Goal: Information Seeking & Learning: Learn about a topic

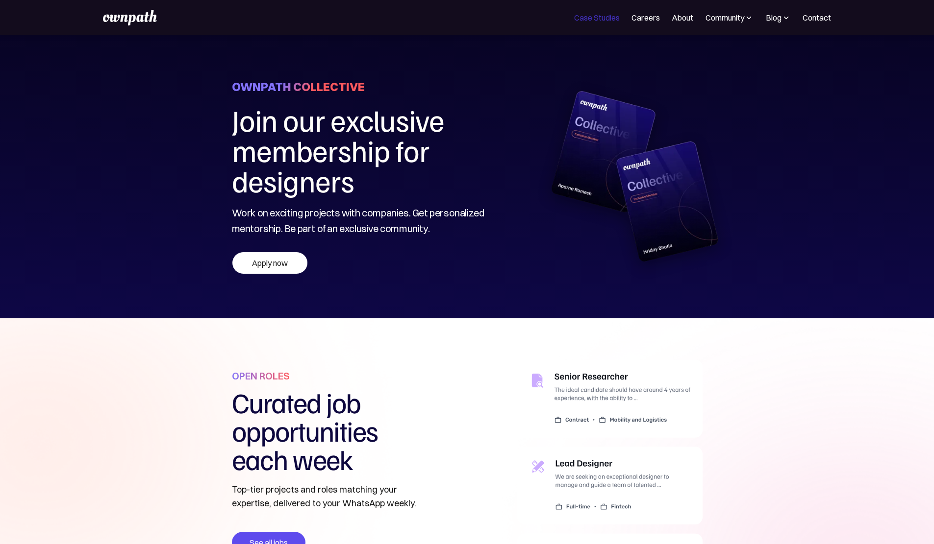
click at [574, 18] on link "Case Studies" at bounding box center [597, 18] width 46 height 12
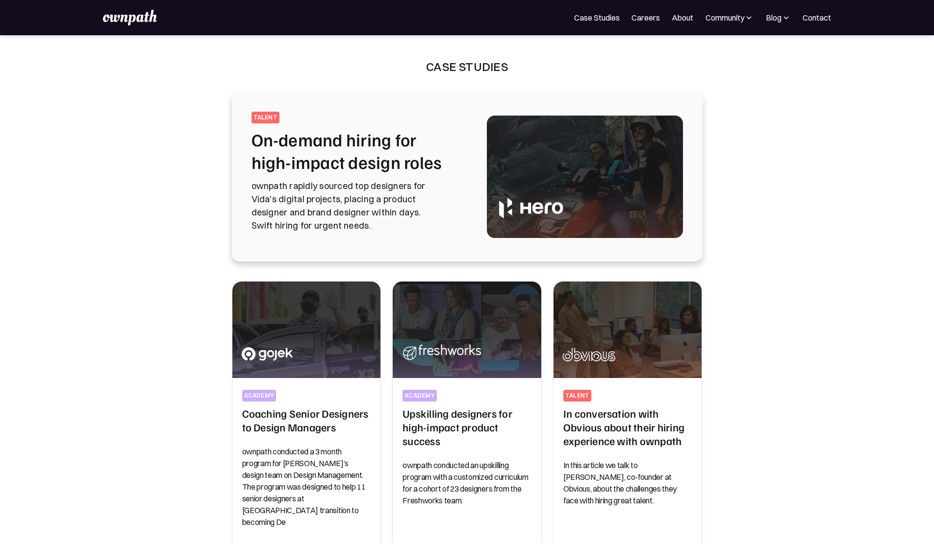
click at [608, 24] on nav "For Companies Case Studies Careers About Community Events Resources Design Resi…" at bounding box center [702, 18] width 257 height 12
click at [631, 19] on link "Careers" at bounding box center [645, 18] width 28 height 12
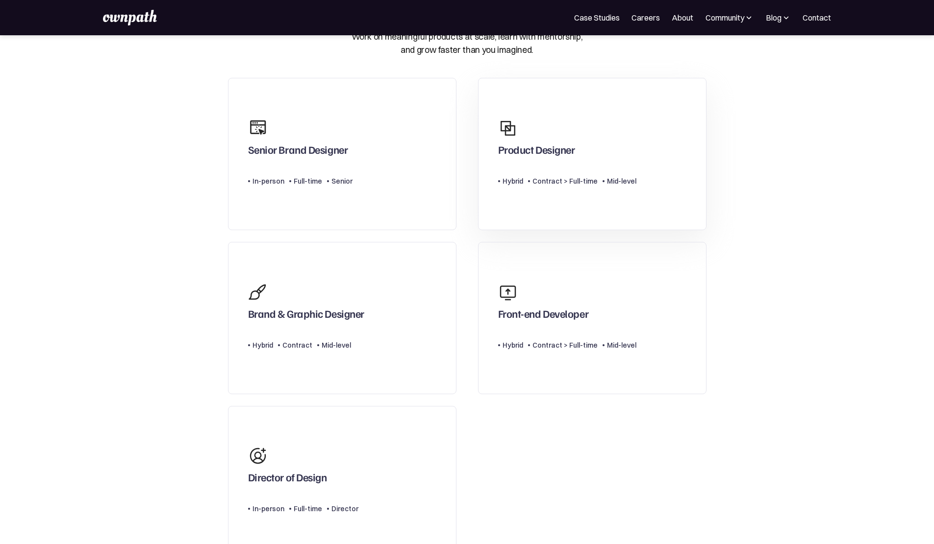
scroll to position [48, 0]
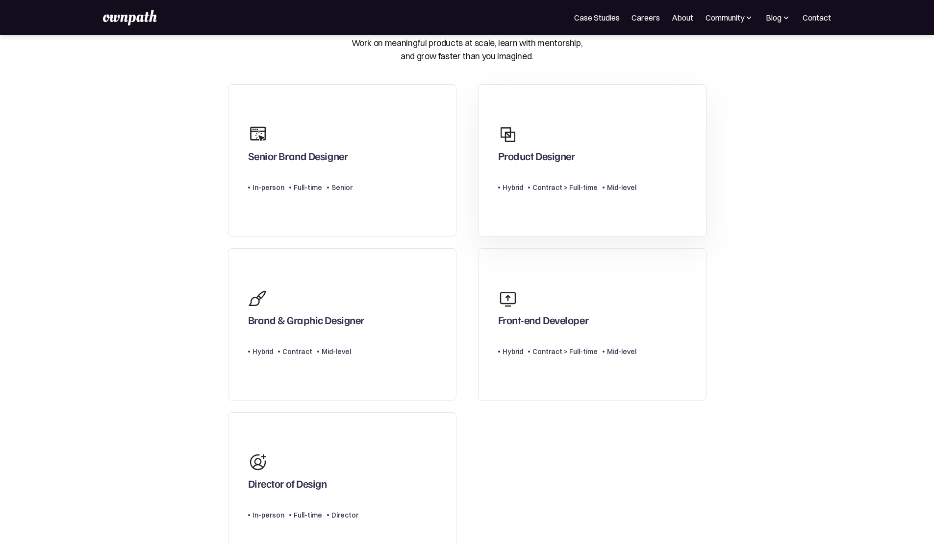
click at [552, 164] on div "Product Designer" at bounding box center [536, 158] width 77 height 18
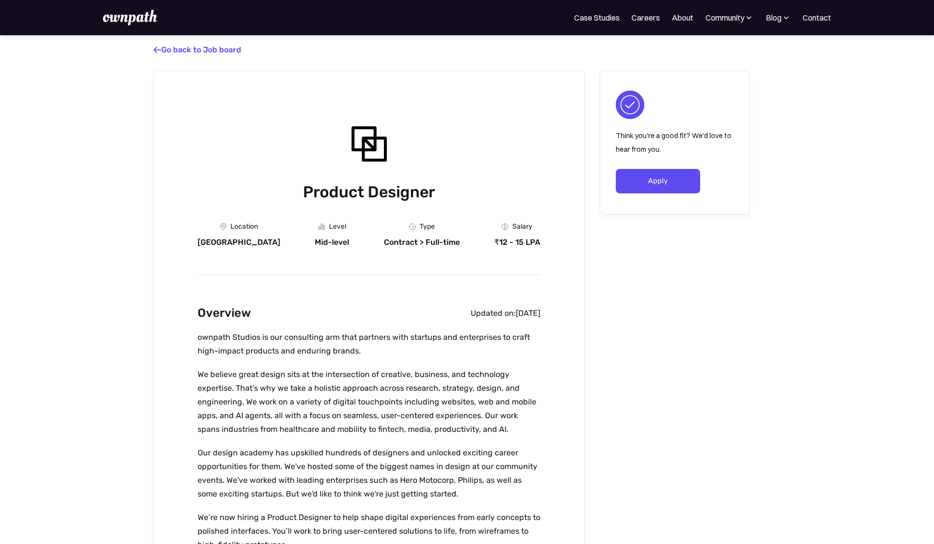
click at [526, 247] on div "₹12 - 15 LPA" at bounding box center [517, 243] width 46 height 10
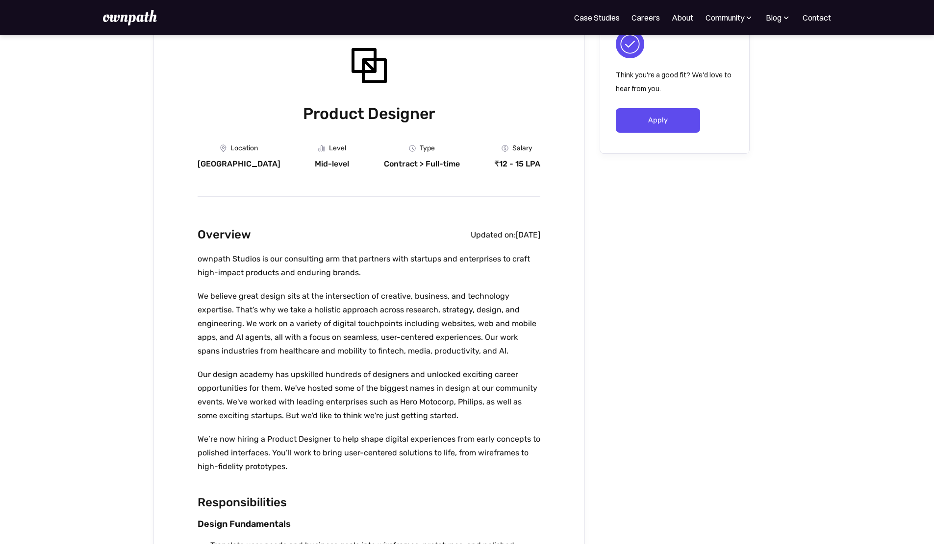
scroll to position [3, 0]
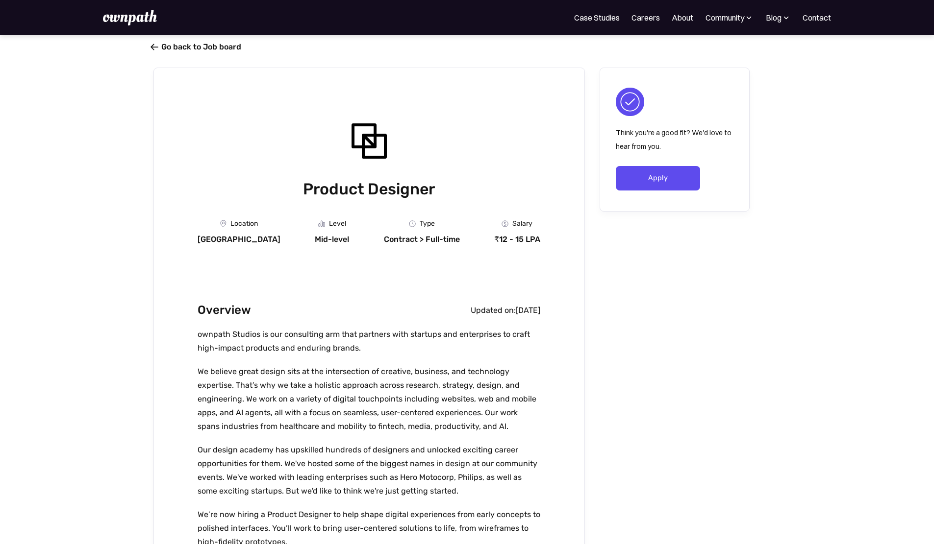
click at [182, 48] on link " Go back to Job board" at bounding box center [197, 46] width 88 height 9
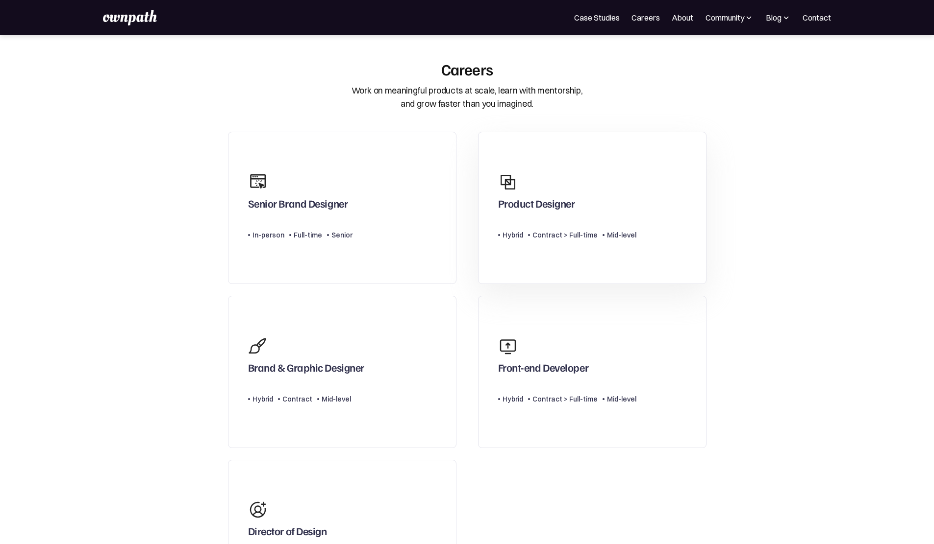
click at [543, 211] on div "Product Designer" at bounding box center [536, 206] width 77 height 18
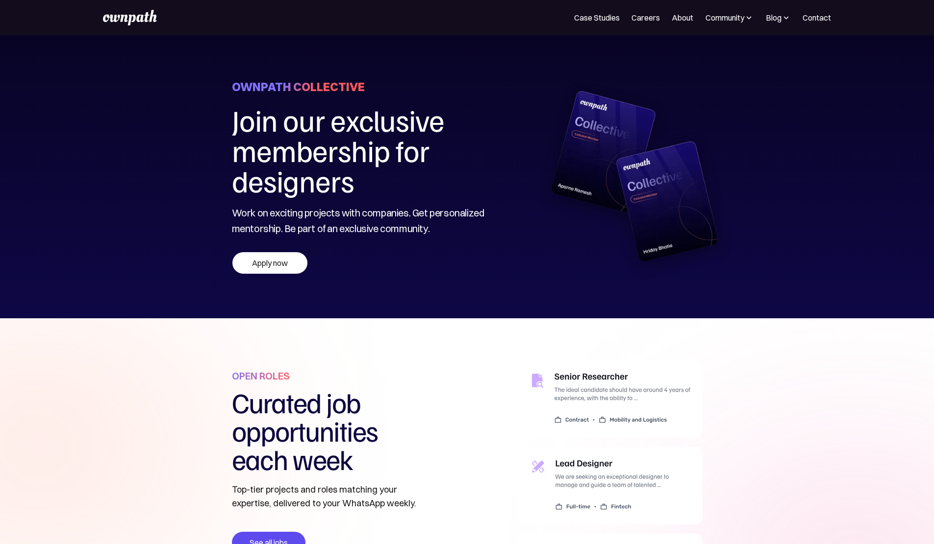
click at [676, 13] on nav "For Companies Case Studies Careers About Community Events Resources Design Resi…" at bounding box center [702, 18] width 257 height 12
click at [633, 28] on div "For Companies Case Studies Careers About Community Events Resources Design Resi…" at bounding box center [467, 17] width 934 height 35
click at [671, 16] on link "About" at bounding box center [682, 18] width 22 height 12
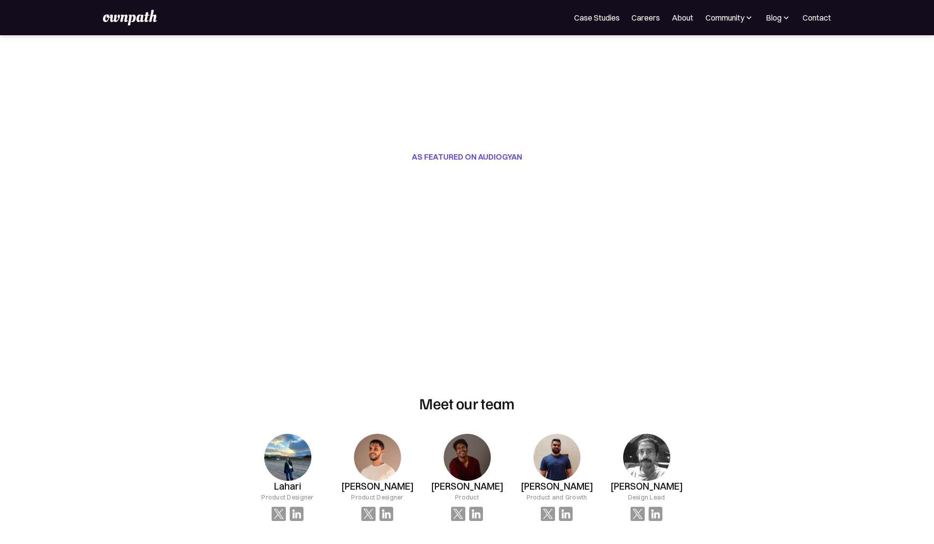
scroll to position [572, 0]
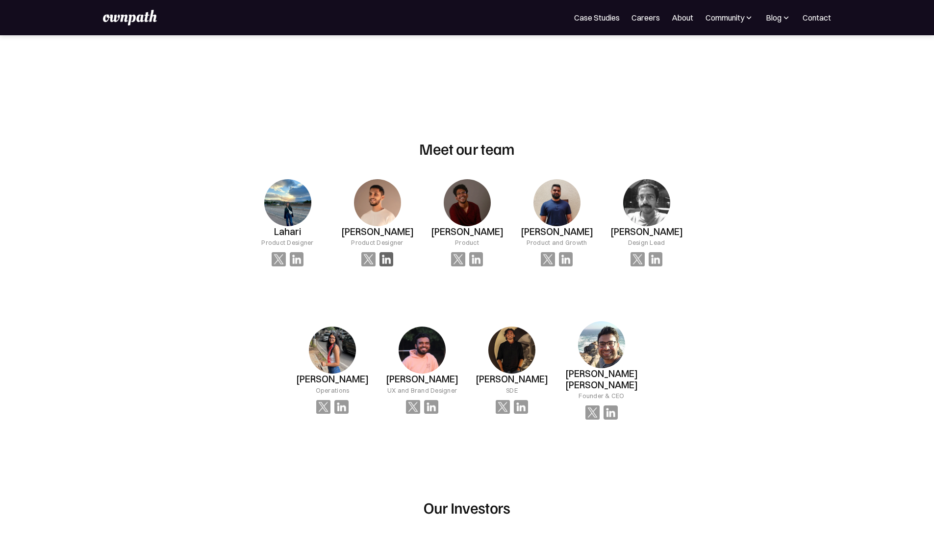
click at [390, 253] on img at bounding box center [386, 259] width 14 height 14
click at [603, 406] on img at bounding box center [610, 413] width 14 height 14
click at [304, 252] on img at bounding box center [297, 259] width 14 height 14
click at [303, 253] on img at bounding box center [297, 259] width 14 height 14
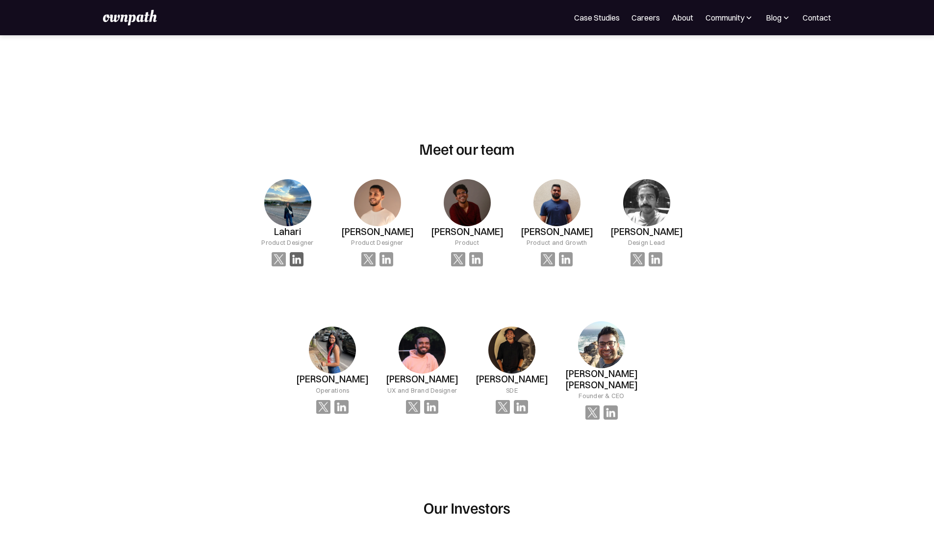
click at [300, 252] on img at bounding box center [297, 259] width 14 height 14
click at [304, 252] on img at bounding box center [297, 259] width 14 height 14
click at [297, 252] on img at bounding box center [297, 259] width 14 height 14
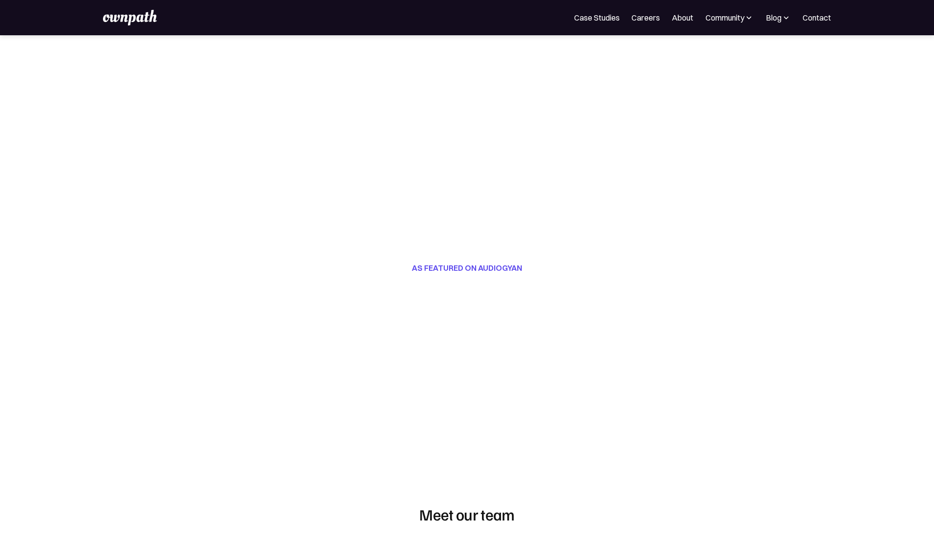
scroll to position [0, 0]
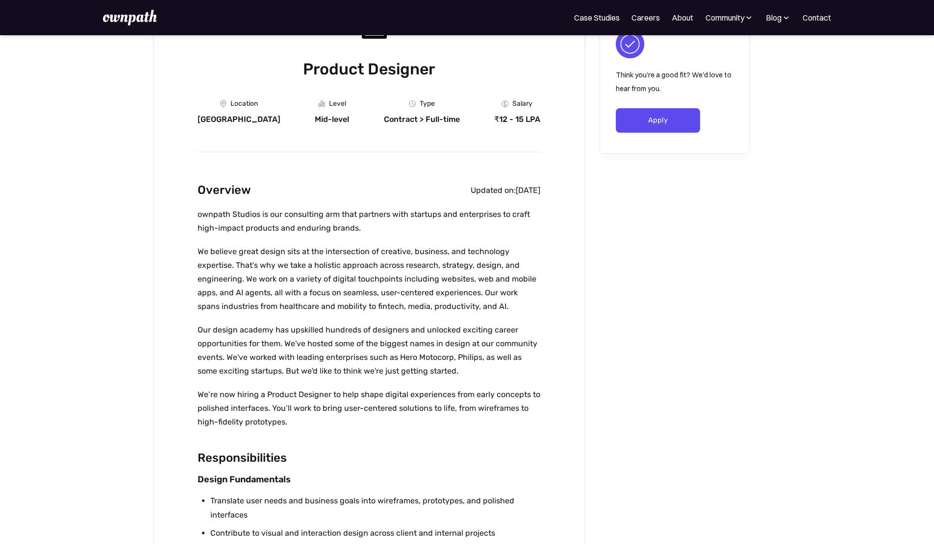
scroll to position [123, 0]
click at [302, 228] on p "ownpath Studios is our consulting arm that partners with startups and enterpris…" at bounding box center [368, 221] width 343 height 27
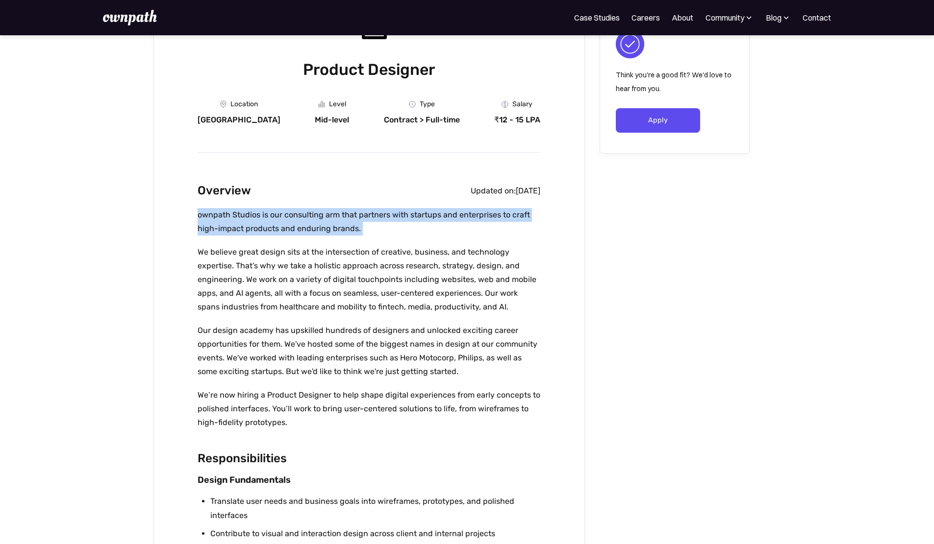
click at [302, 228] on p "ownpath Studios is our consulting arm that partners with startups and enterpris…" at bounding box center [368, 221] width 343 height 27
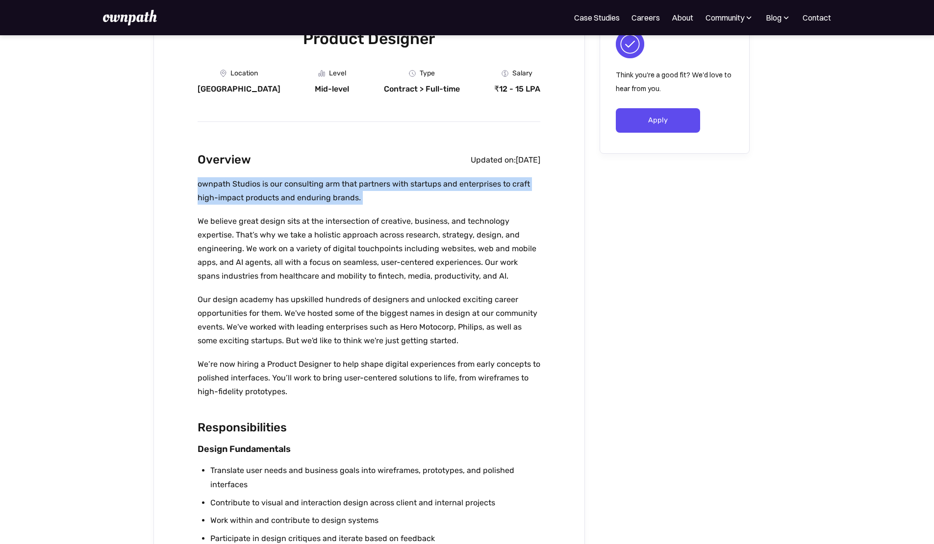
scroll to position [154, 0]
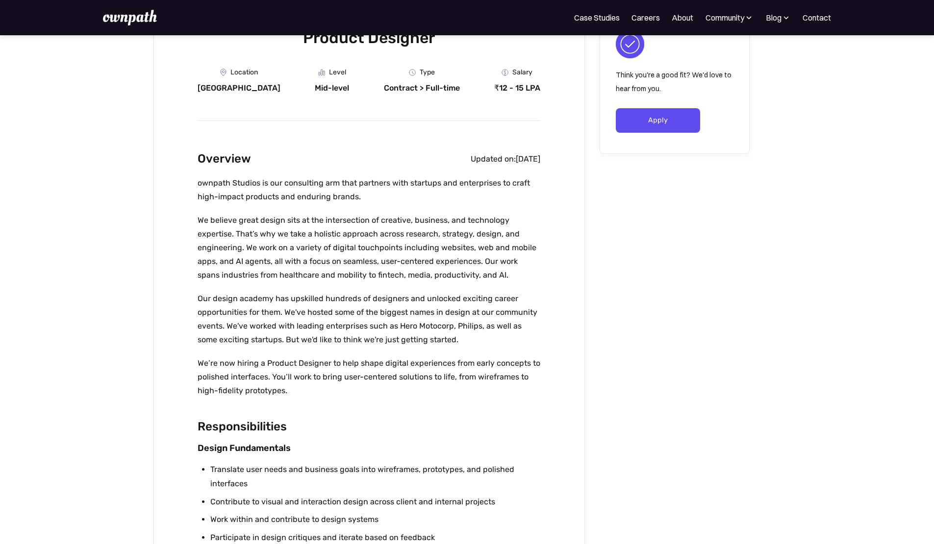
click at [283, 305] on p "Our design academy has upskilled hundreds of designers and unlocked exciting ca…" at bounding box center [368, 319] width 343 height 55
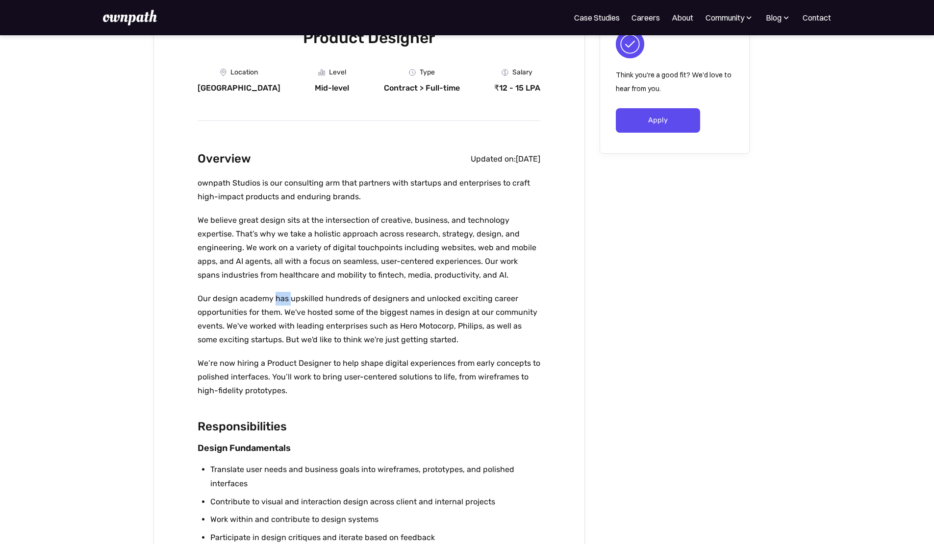
click at [283, 305] on p "Our design academy has upskilled hundreds of designers and unlocked exciting ca…" at bounding box center [368, 319] width 343 height 55
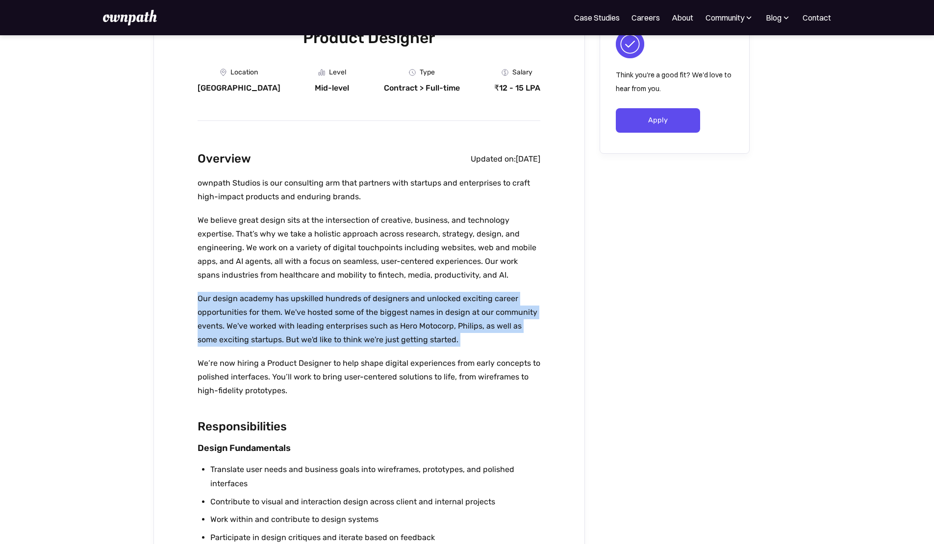
click at [283, 305] on p "Our design academy has upskilled hundreds of designers and unlocked exciting ca…" at bounding box center [368, 319] width 343 height 55
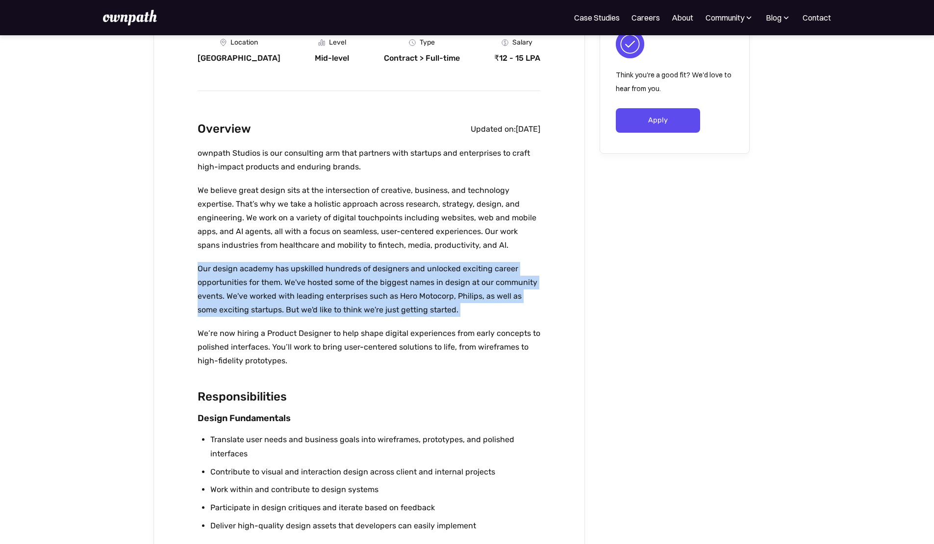
scroll to position [193, 0]
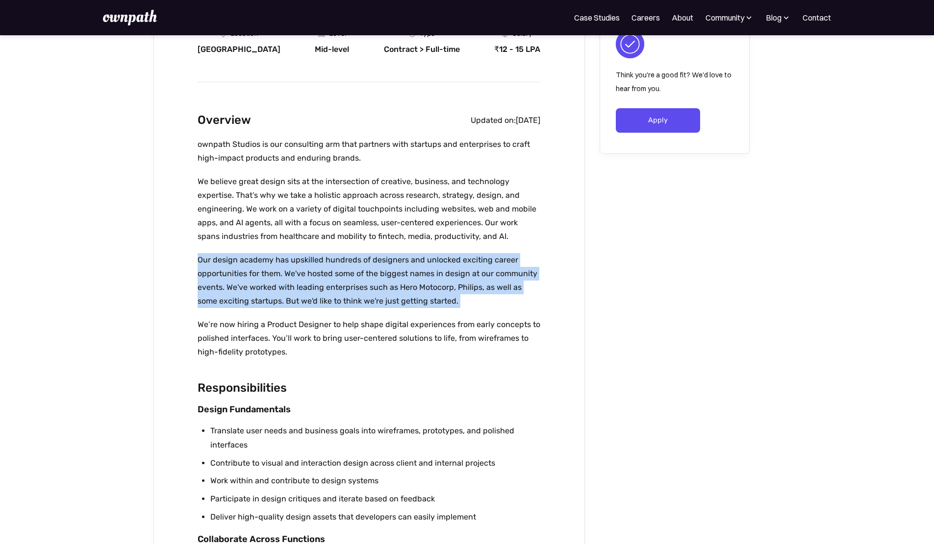
click at [283, 305] on p "Our design academy has upskilled hundreds of designers and unlocked exciting ca…" at bounding box center [368, 280] width 343 height 55
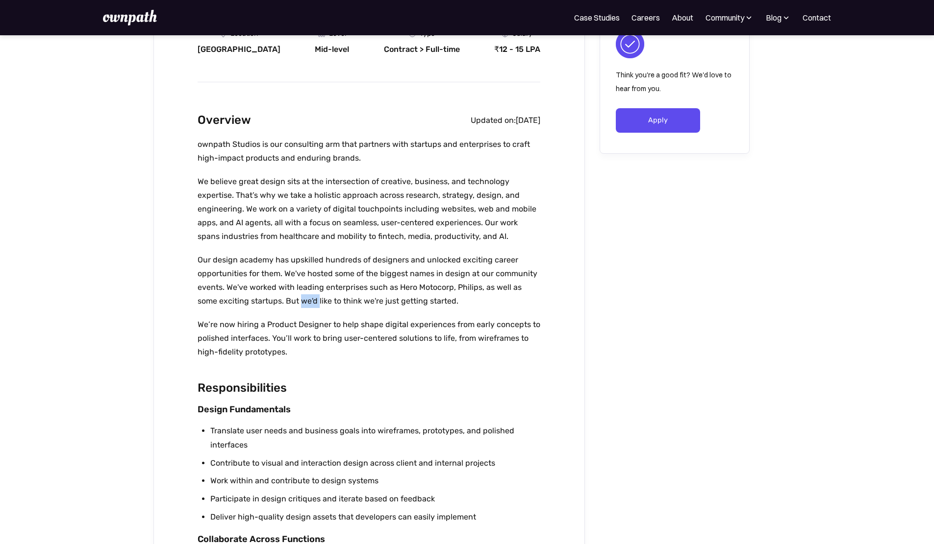
click at [283, 305] on p "Our design academy has upskilled hundreds of designers and unlocked exciting ca…" at bounding box center [368, 280] width 343 height 55
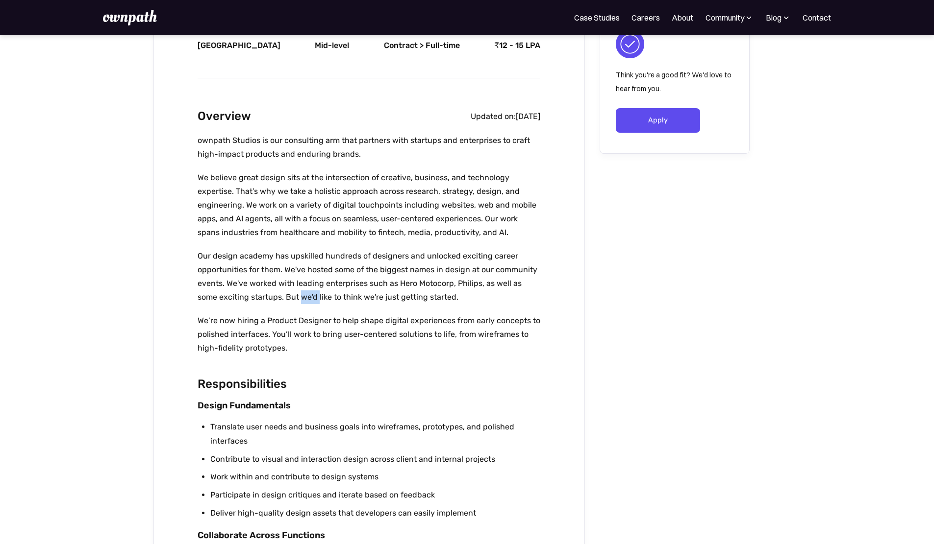
scroll to position [197, 0]
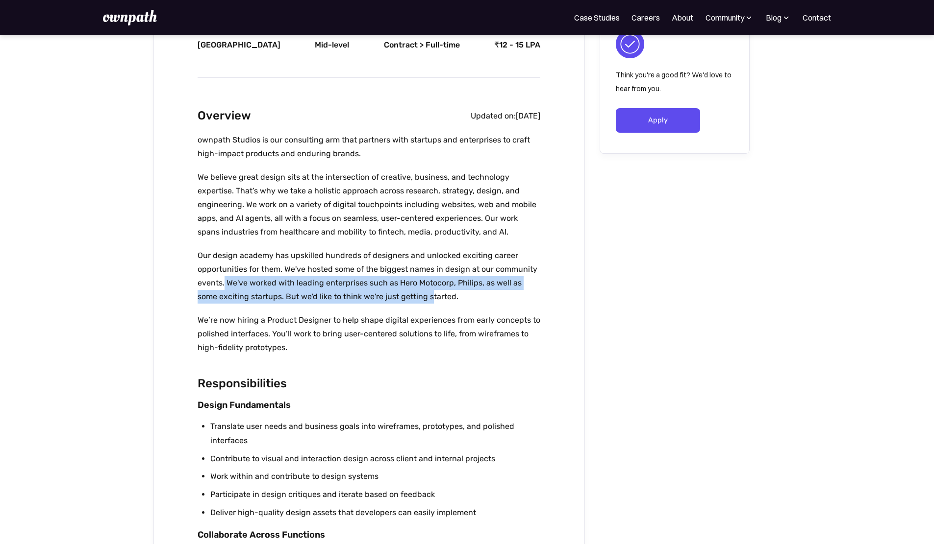
drag, startPoint x: 224, startPoint y: 287, endPoint x: 412, endPoint y: 296, distance: 187.9
click at [410, 296] on p "Our design academy has upskilled hundreds of designers and unlocked exciting ca…" at bounding box center [368, 276] width 343 height 55
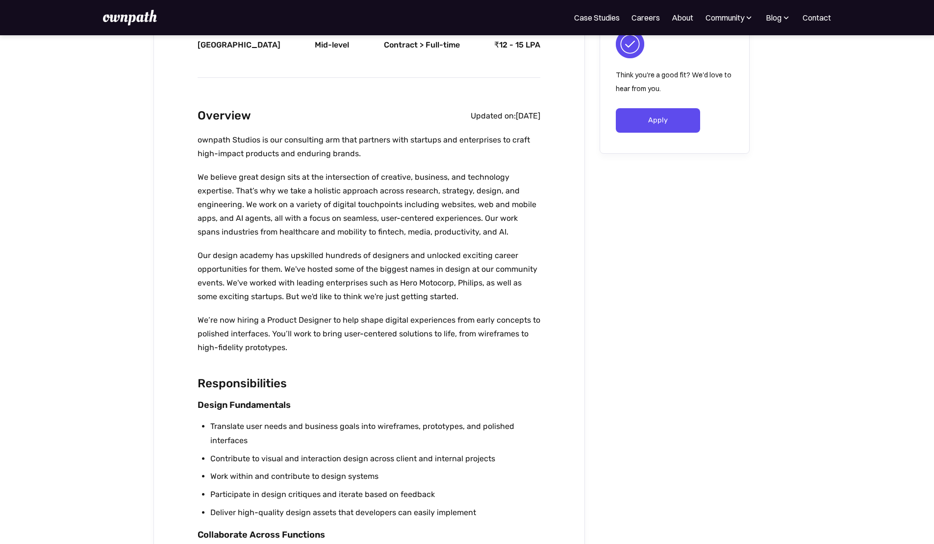
click at [435, 296] on p "Our design academy has upskilled hundreds of designers and unlocked exciting ca…" at bounding box center [368, 276] width 343 height 55
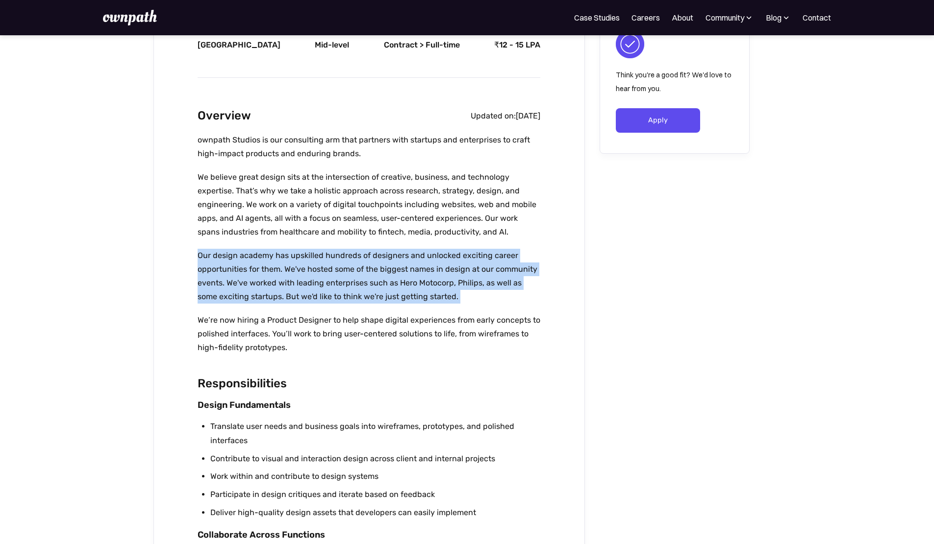
click at [435, 296] on p "Our design academy has upskilled hundreds of designers and unlocked exciting ca…" at bounding box center [368, 276] width 343 height 55
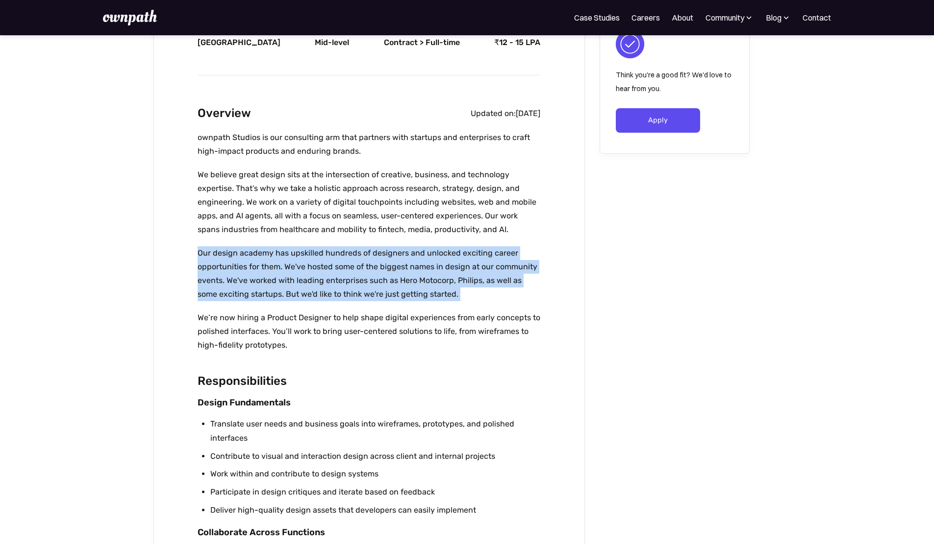
scroll to position [200, 0]
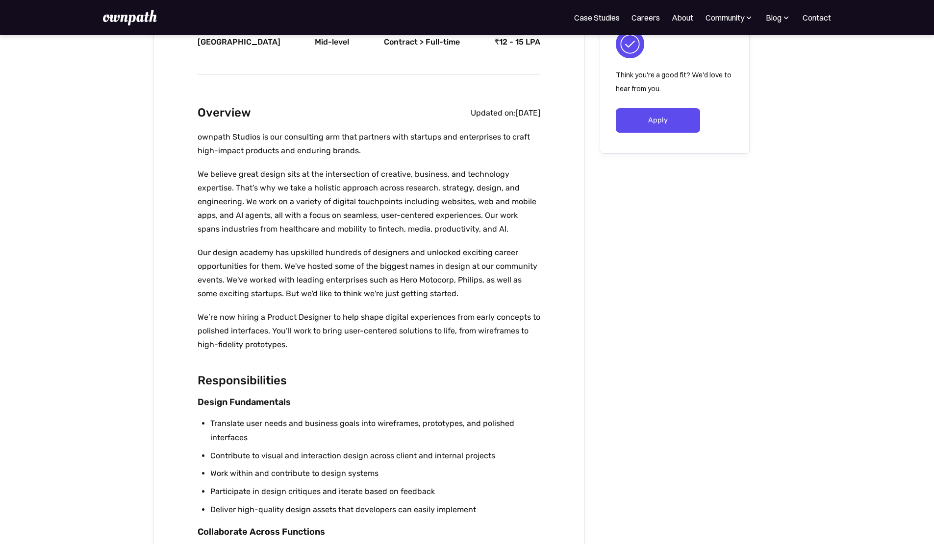
click at [434, 338] on p "We’re now hiring a Product Designer to help shape digital experiences from earl…" at bounding box center [368, 331] width 343 height 41
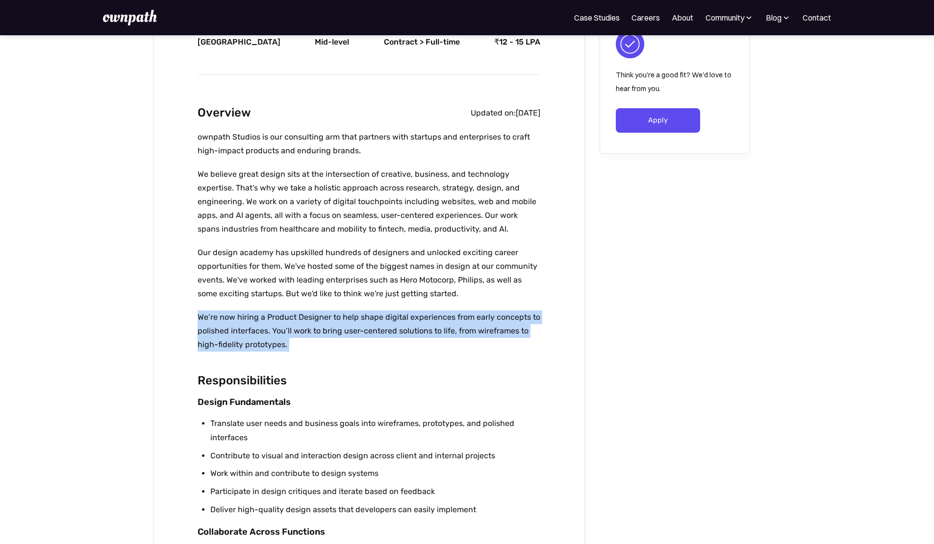
click at [434, 338] on p "We’re now hiring a Product Designer to help shape digital experiences from earl…" at bounding box center [368, 331] width 343 height 41
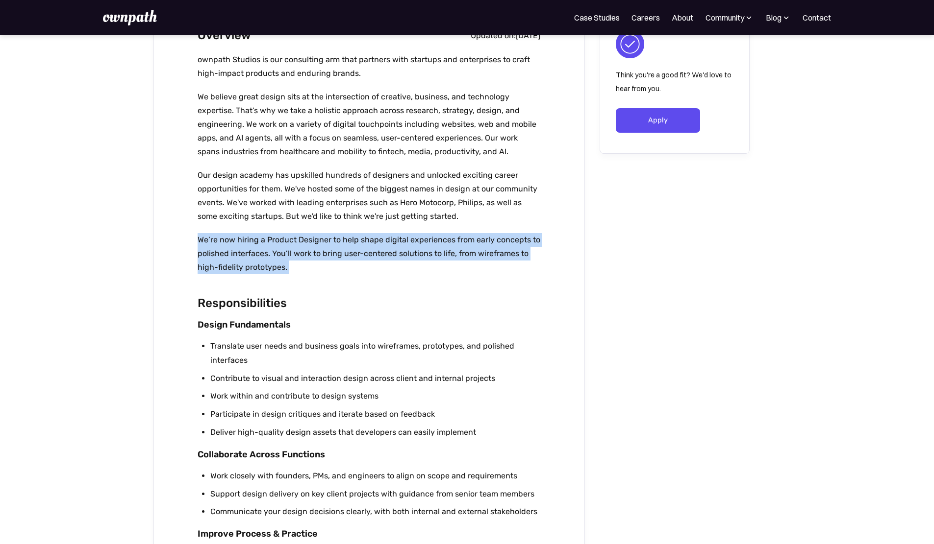
scroll to position [277, 0]
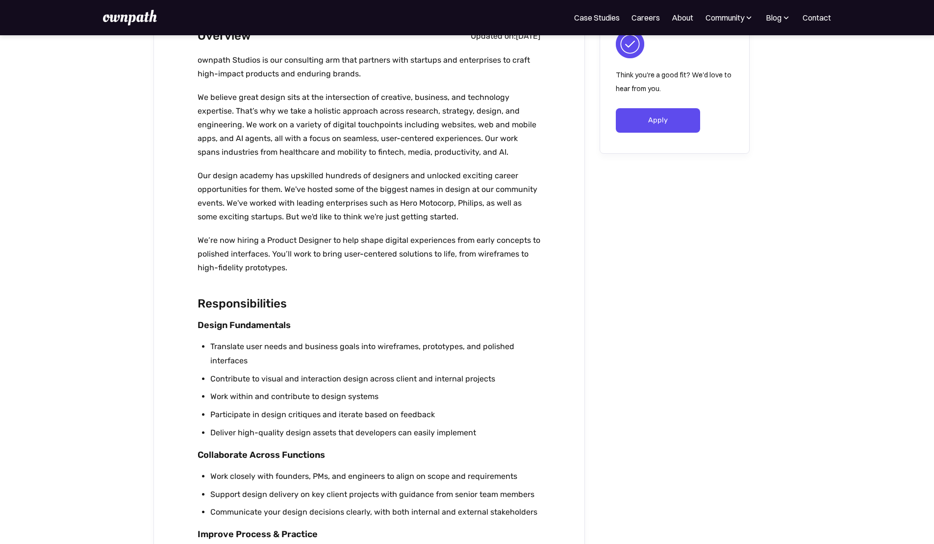
click at [281, 352] on li "Translate user needs and business goals into wireframes, prototypes, and polish…" at bounding box center [375, 354] width 330 height 28
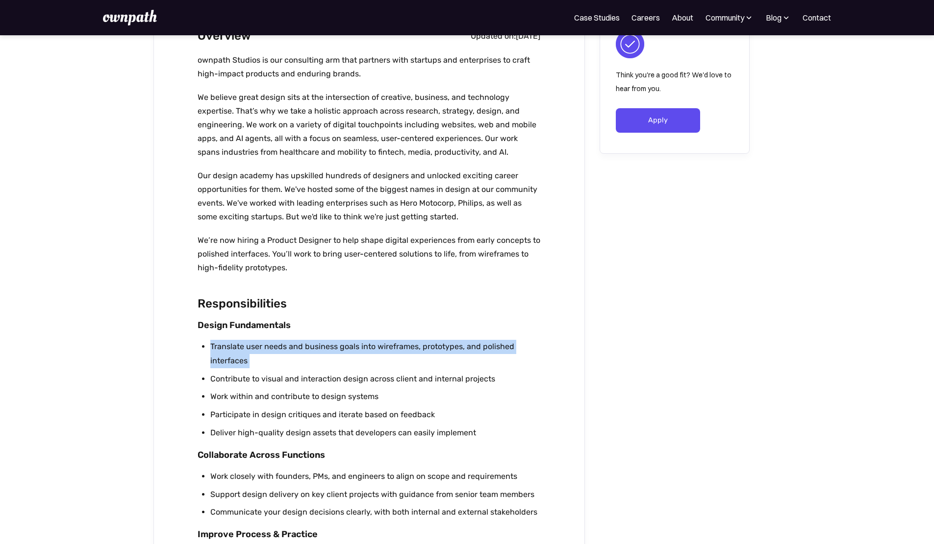
click at [281, 352] on li "Translate user needs and business goals into wireframes, prototypes, and polish…" at bounding box center [375, 354] width 330 height 28
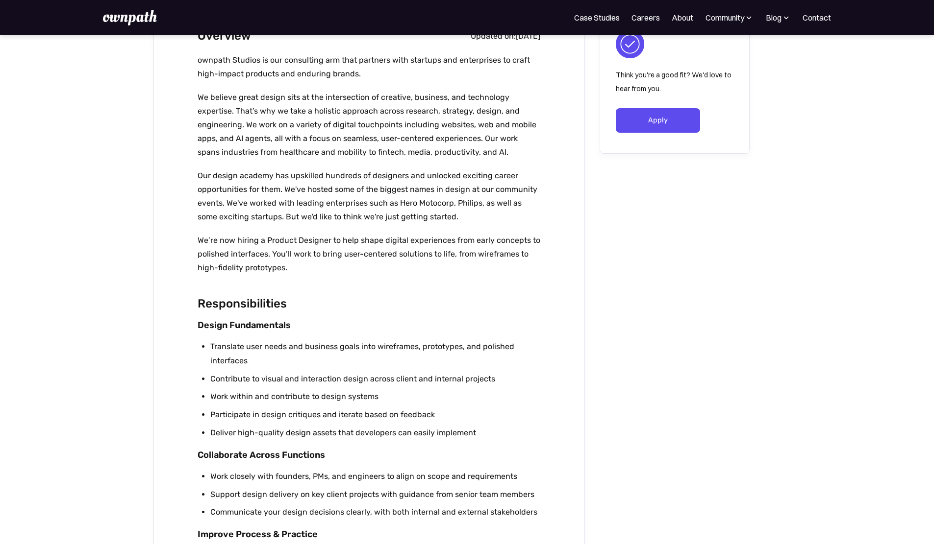
click at [314, 400] on li "Work within and contribute to design systems" at bounding box center [375, 397] width 330 height 14
click at [308, 377] on li "Contribute to visual and interaction design across client and internal projects" at bounding box center [375, 379] width 330 height 14
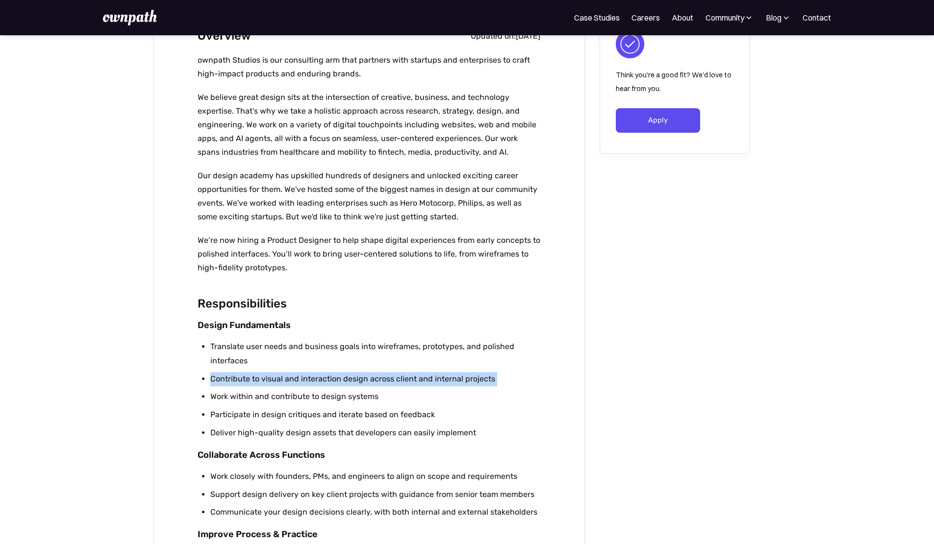
click at [308, 377] on li "Contribute to visual and interaction design across client and internal projects" at bounding box center [375, 379] width 330 height 14
click at [306, 396] on li "Work within and contribute to design systems" at bounding box center [375, 397] width 330 height 14
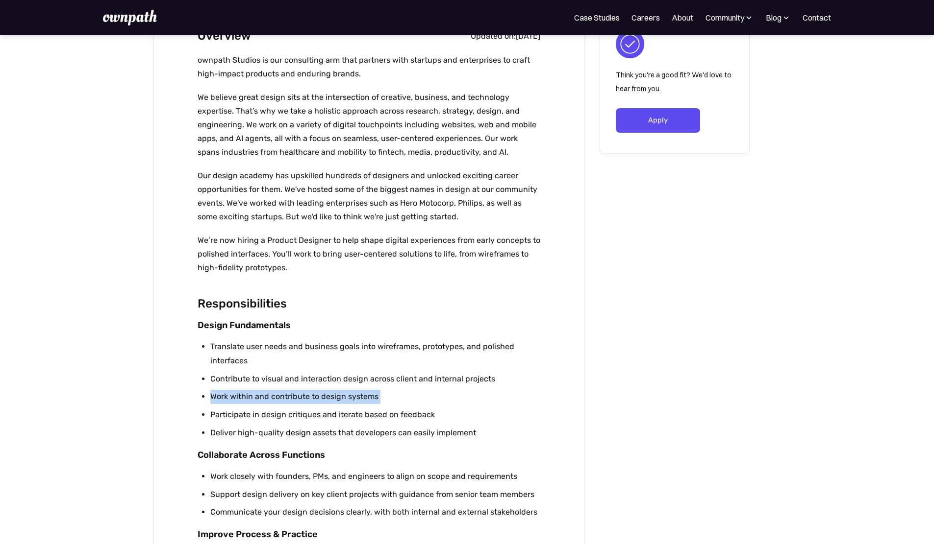
click at [306, 396] on li "Work within and contribute to design systems" at bounding box center [375, 397] width 330 height 14
click at [279, 422] on li "Participate in design critiques and iterate based on feedback" at bounding box center [375, 415] width 330 height 14
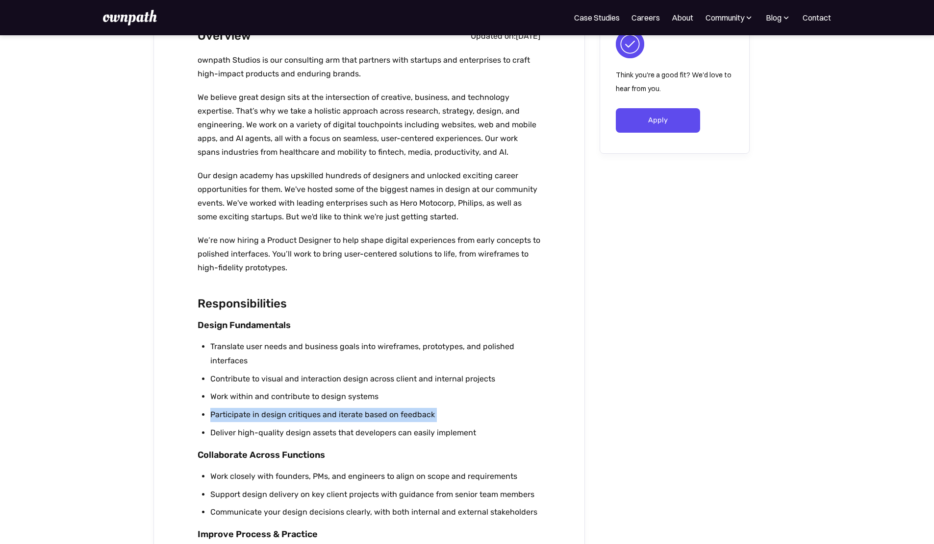
click at [279, 422] on li "Participate in design critiques and iterate based on feedback" at bounding box center [375, 415] width 330 height 14
click at [280, 444] on ul "Translate user needs and business goals into wireframes, prototypes, and polish…" at bounding box center [368, 392] width 343 height 104
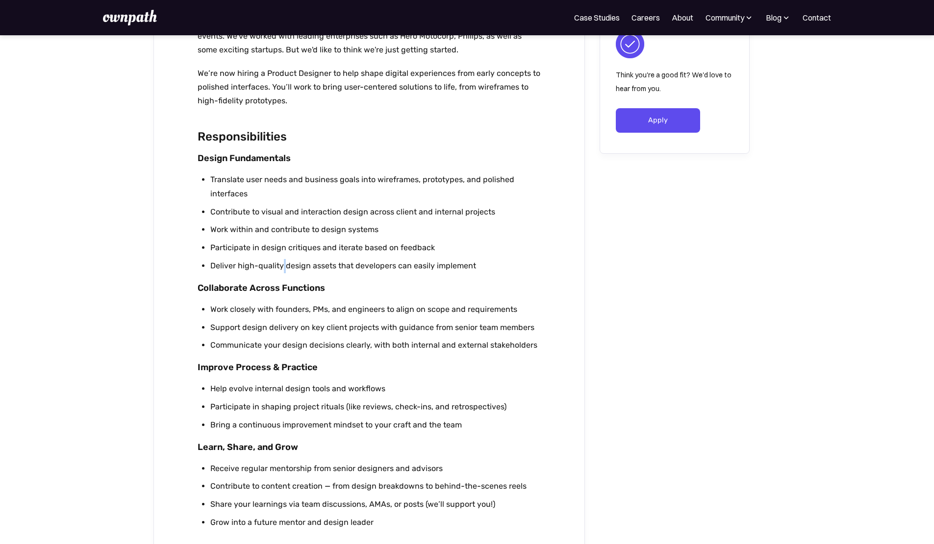
scroll to position [445, 0]
click at [277, 369] on strong "Improve Process & Practice" at bounding box center [257, 367] width 120 height 11
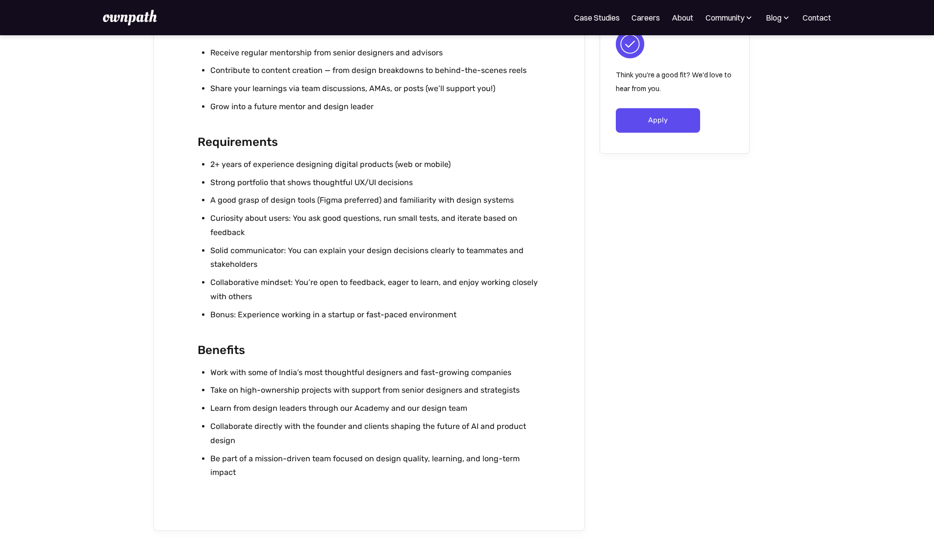
scroll to position [885, 0]
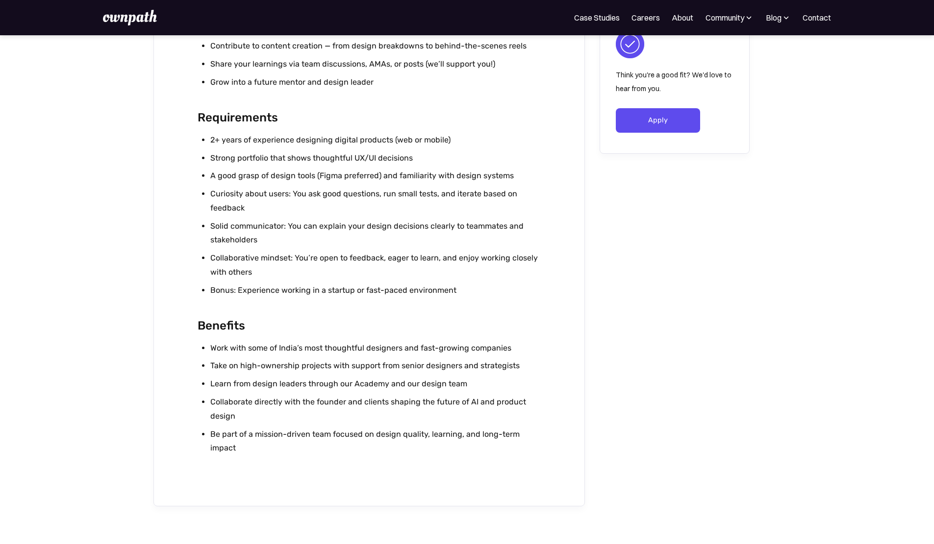
click at [381, 392] on li "Learn from design leaders through our Academy and our design team" at bounding box center [375, 384] width 330 height 14
click at [373, 385] on li "Learn from design leaders through our Academy and our design team" at bounding box center [375, 384] width 330 height 14
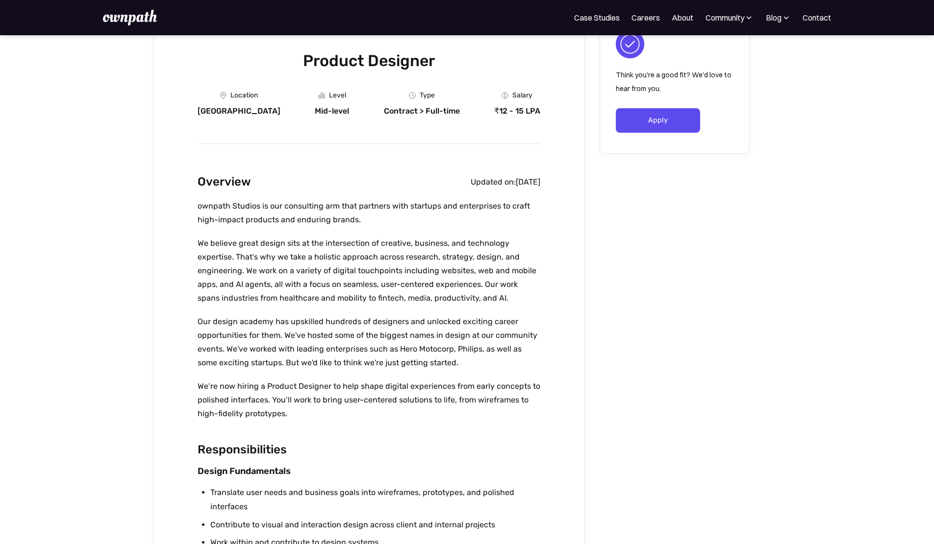
scroll to position [0, 0]
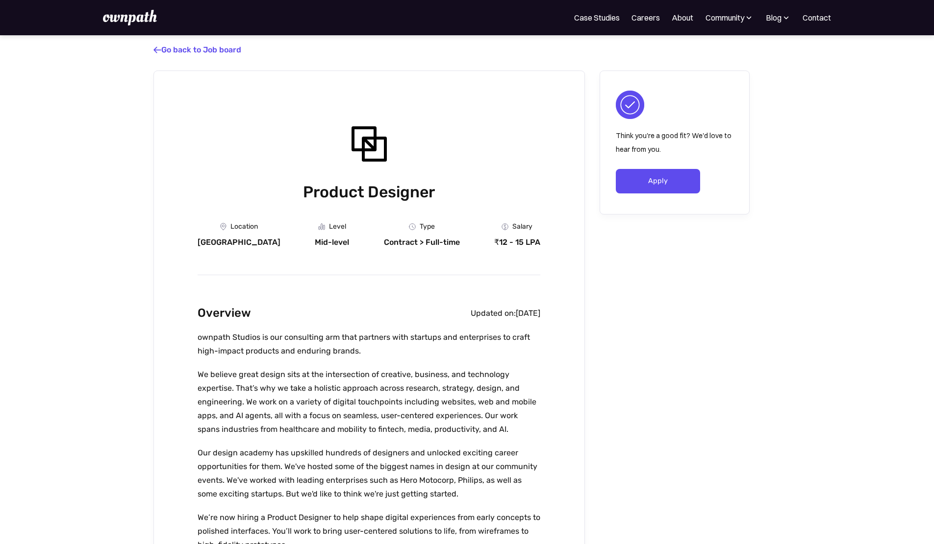
click at [713, 15] on div "Community" at bounding box center [729, 18] width 49 height 12
click at [685, 81] on link "Resources" at bounding box center [707, 76] width 52 height 18
click at [671, 24] on link "About" at bounding box center [682, 18] width 22 height 12
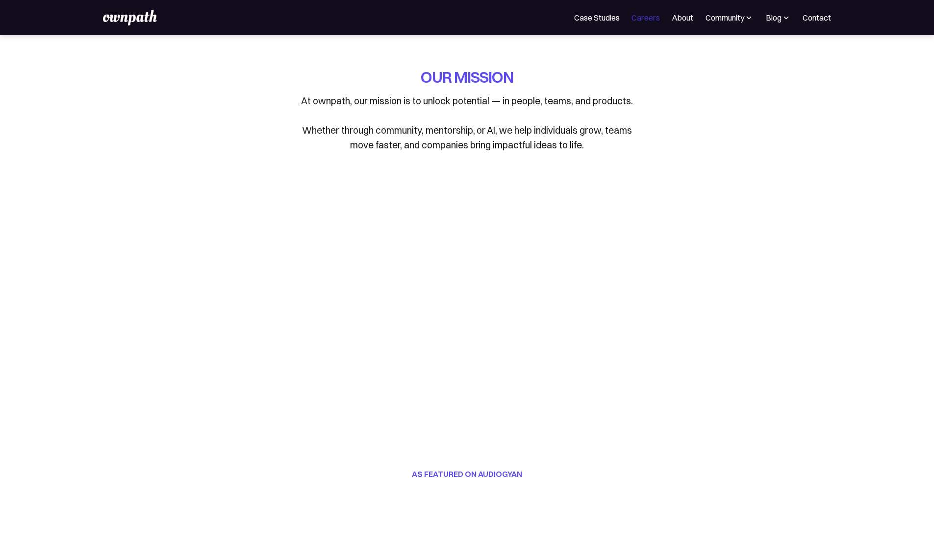
click at [631, 21] on link "Careers" at bounding box center [645, 18] width 28 height 12
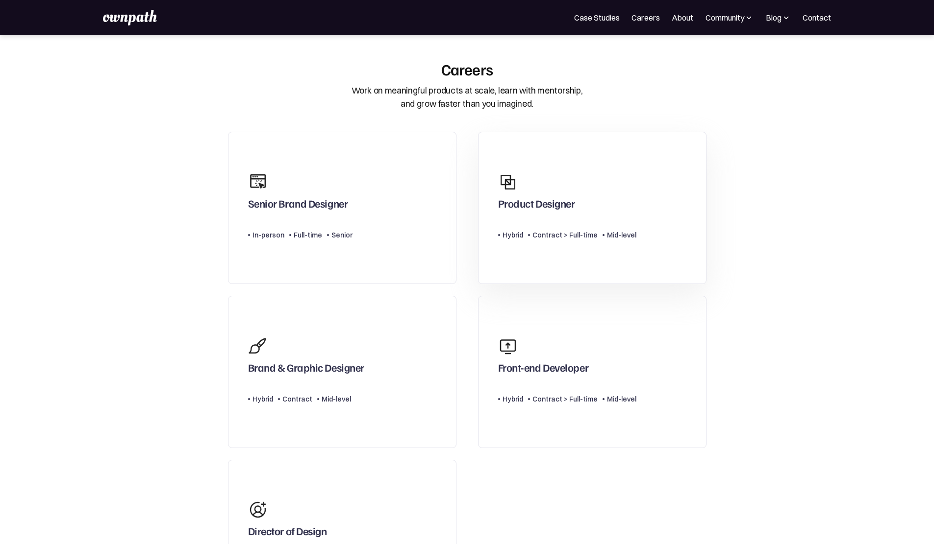
click at [549, 215] on div "Product Designer" at bounding box center [536, 206] width 77 height 18
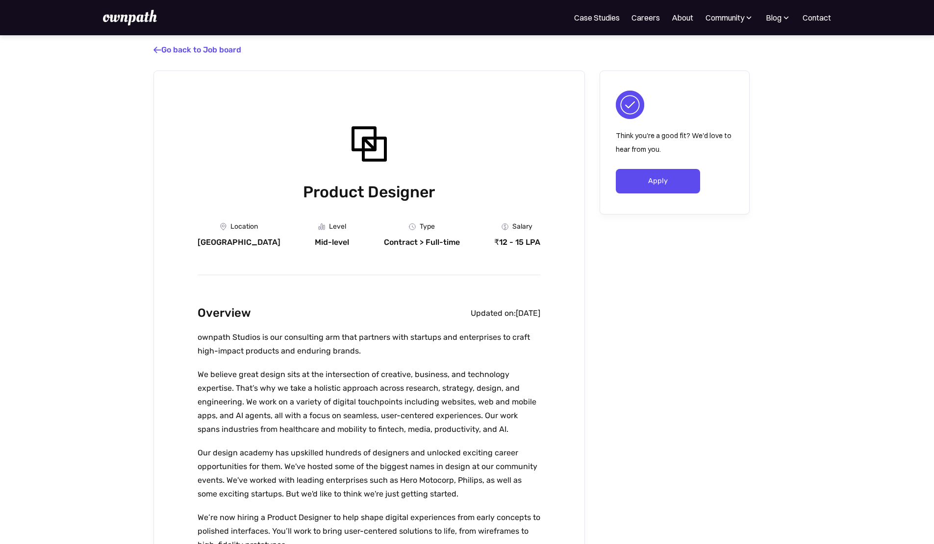
click at [210, 238] on div "Location [GEOGRAPHIC_DATA]" at bounding box center [238, 235] width 83 height 25
click at [322, 323] on div "Overview Updated on: [DATE]" at bounding box center [368, 313] width 343 height 19
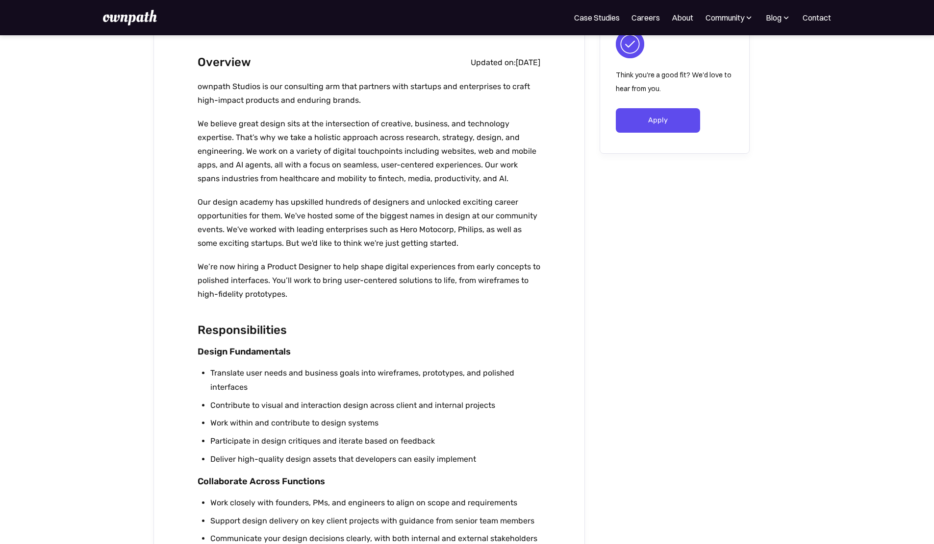
scroll to position [407, 0]
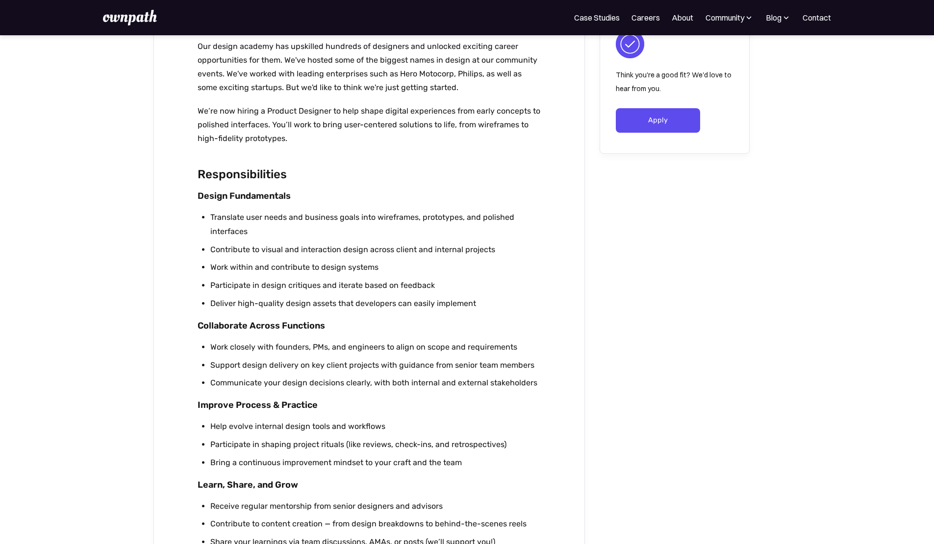
click at [312, 293] on li "Participate in design critiques and iterate based on feedback" at bounding box center [375, 286] width 330 height 14
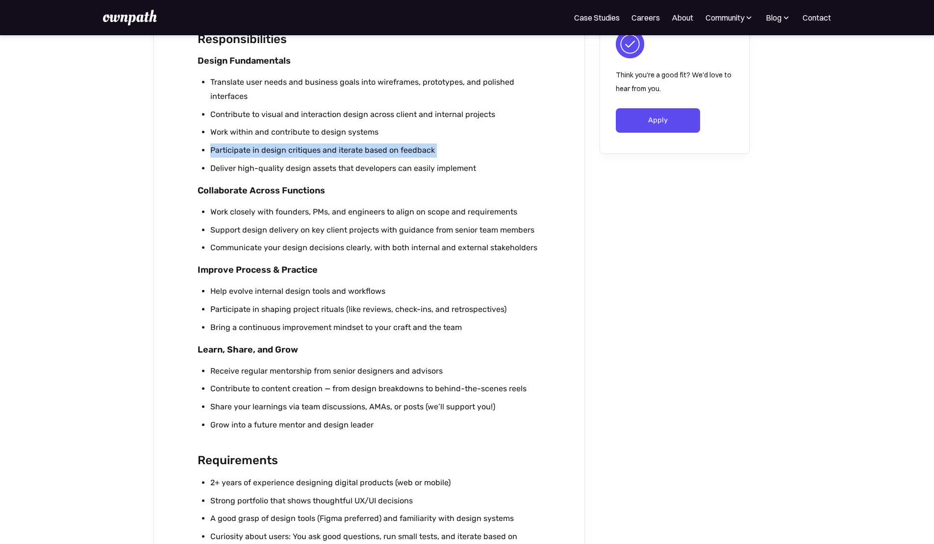
scroll to position [544, 0]
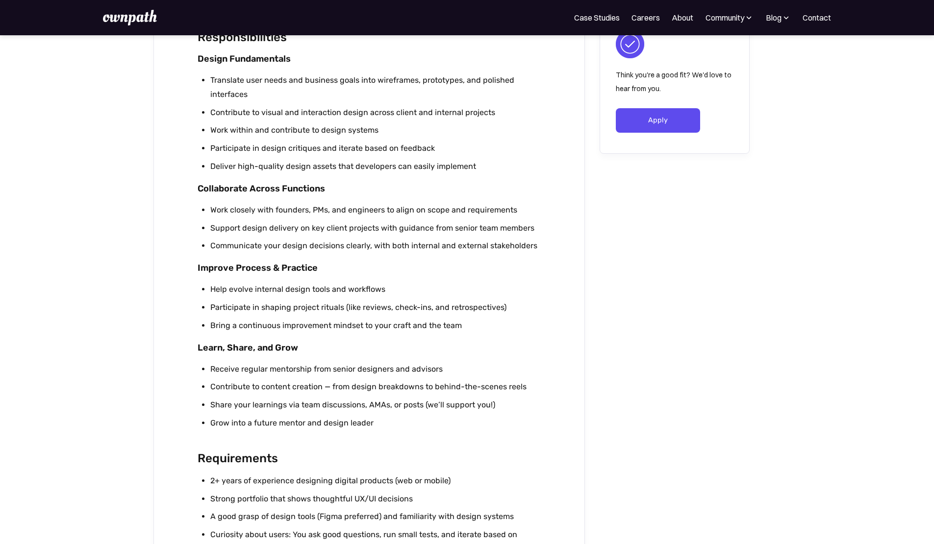
click at [290, 295] on li "Help evolve internal design tools and workflows" at bounding box center [375, 290] width 330 height 14
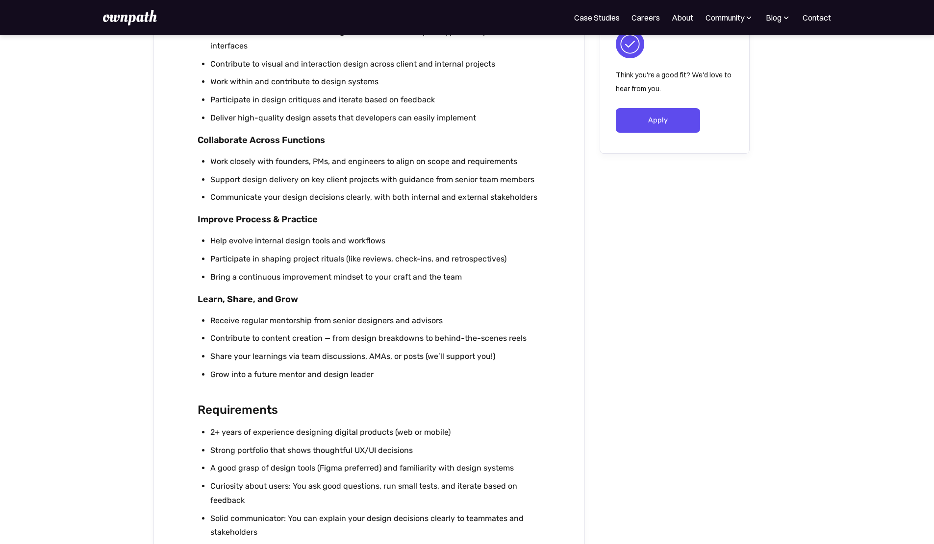
scroll to position [593, 0]
click at [276, 322] on li "Receive regular mentorship from senior designers and advisors" at bounding box center [375, 321] width 330 height 14
click at [301, 345] on li "Contribute to content creation — from design breakdowns to behind-the-scenes re…" at bounding box center [375, 338] width 330 height 14
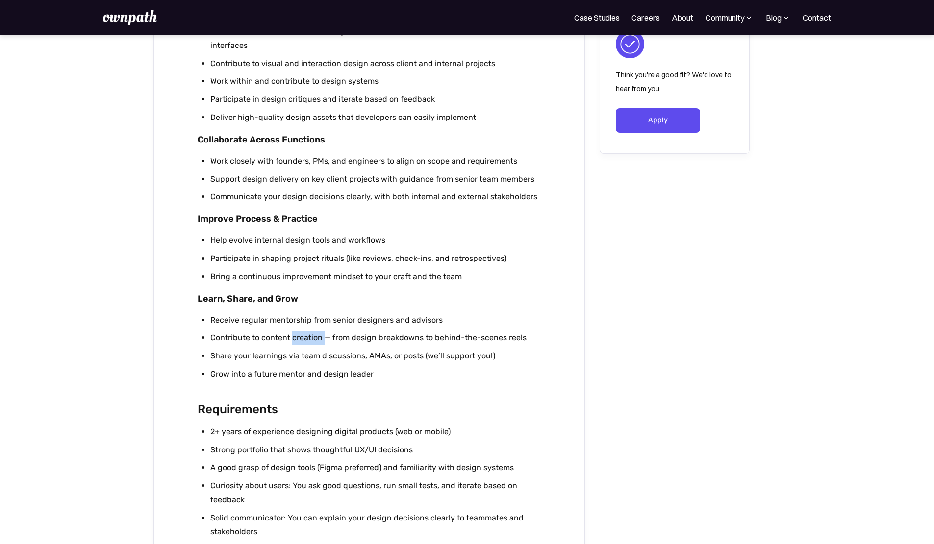
click at [301, 345] on li "Contribute to content creation — from design breakdowns to behind-the-scenes re…" at bounding box center [375, 338] width 330 height 14
click at [390, 344] on li "Contribute to content creation — from design breakdowns to behind-the-scenes re…" at bounding box center [375, 338] width 330 height 14
click at [296, 339] on li "Contribute to content creation — from design breakdowns to behind-the-scenes re…" at bounding box center [375, 338] width 330 height 14
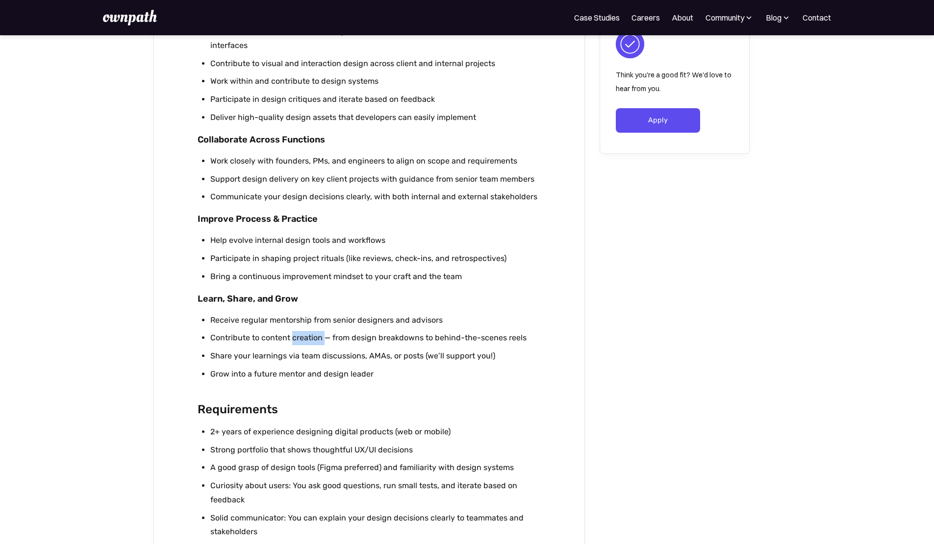
click at [296, 339] on li "Contribute to content creation — from design breakdowns to behind-the-scenes re…" at bounding box center [375, 338] width 330 height 14
click at [222, 345] on li "Contribute to content creation — from design breakdowns to behind-the-scenes re…" at bounding box center [375, 338] width 330 height 14
click at [241, 344] on li "Contribute to content creation — from design breakdowns to behind-the-scenes re…" at bounding box center [375, 338] width 330 height 14
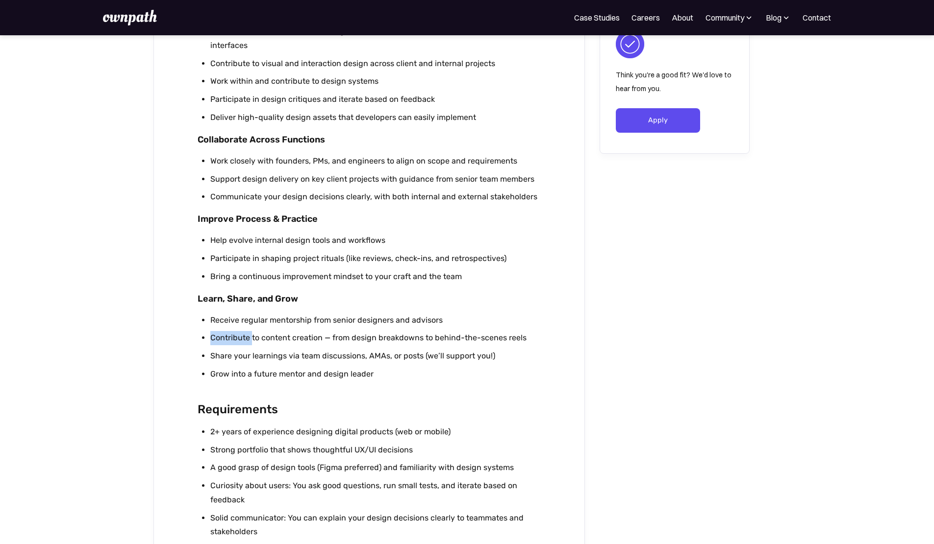
click at [241, 344] on li "Contribute to content creation — from design breakdowns to behind-the-scenes re…" at bounding box center [375, 338] width 330 height 14
click at [281, 336] on li "Contribute to content creation — from design breakdowns to behind-the-scenes re…" at bounding box center [375, 338] width 330 height 14
click at [292, 320] on li "Receive regular mentorship from senior designers and advisors" at bounding box center [375, 321] width 330 height 14
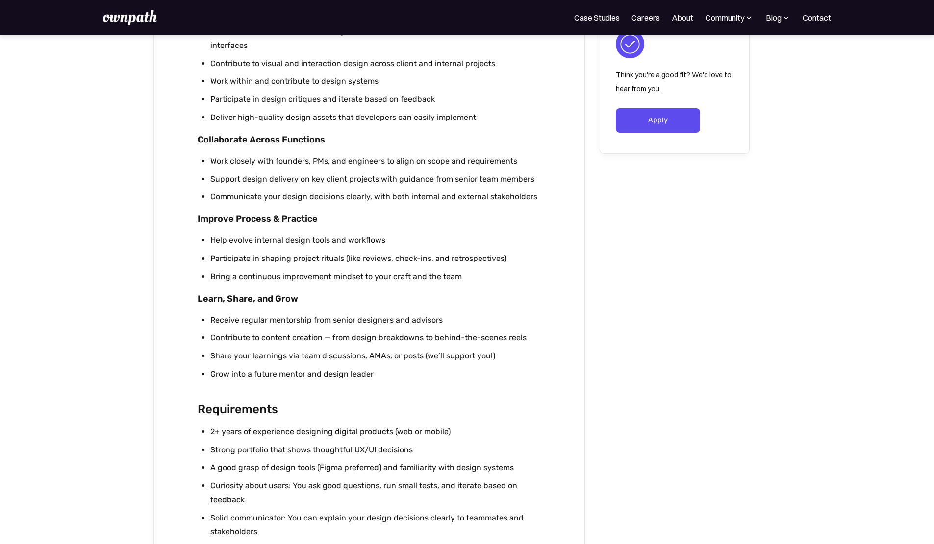
click at [269, 362] on li "Share your learnings via team discussions, AMAs, or posts (we’ll support you!)" at bounding box center [375, 356] width 330 height 14
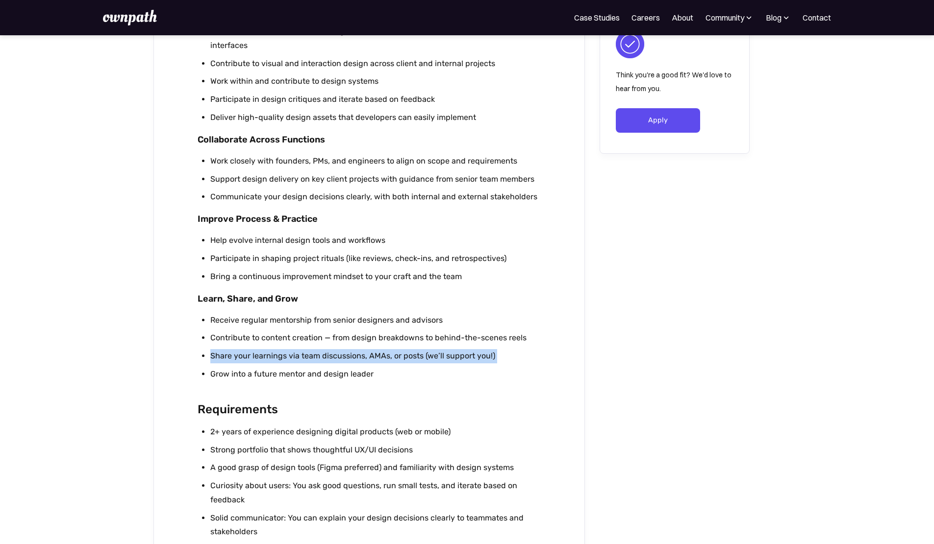
click at [269, 362] on li "Share your learnings via team discussions, AMAs, or posts (we’ll support you!)" at bounding box center [375, 356] width 330 height 14
click at [315, 359] on li "Share your learnings via team discussions, AMAs, or posts (we’ll support you!)" at bounding box center [375, 356] width 330 height 14
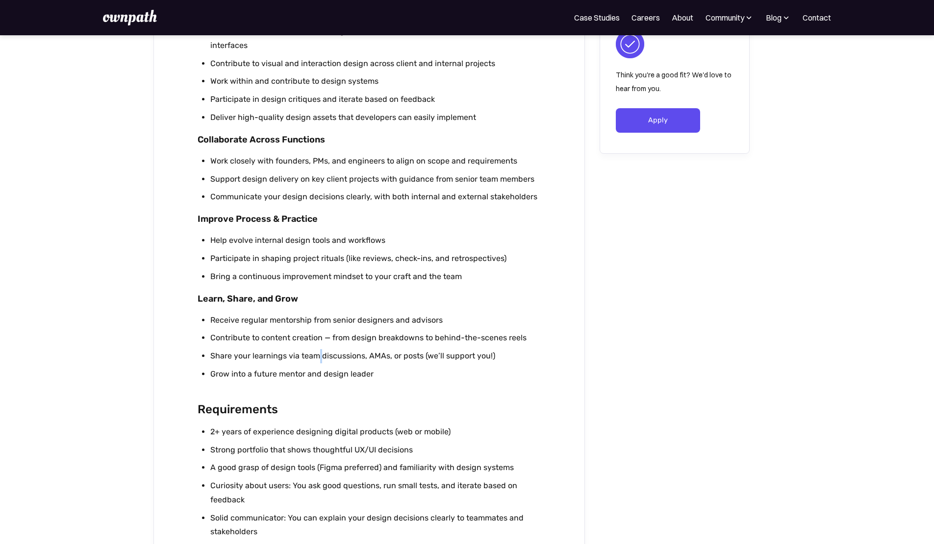
click at [315, 359] on li "Share your learnings via team discussions, AMAs, or posts (we’ll support you!)" at bounding box center [375, 356] width 330 height 14
click at [329, 360] on li "Share your learnings via team discussions, AMAs, or posts (we’ll support you!)" at bounding box center [375, 356] width 330 height 14
click at [380, 370] on ul "Receive regular mentorship from senior designers and advisors Contribute to con…" at bounding box center [368, 350] width 343 height 72
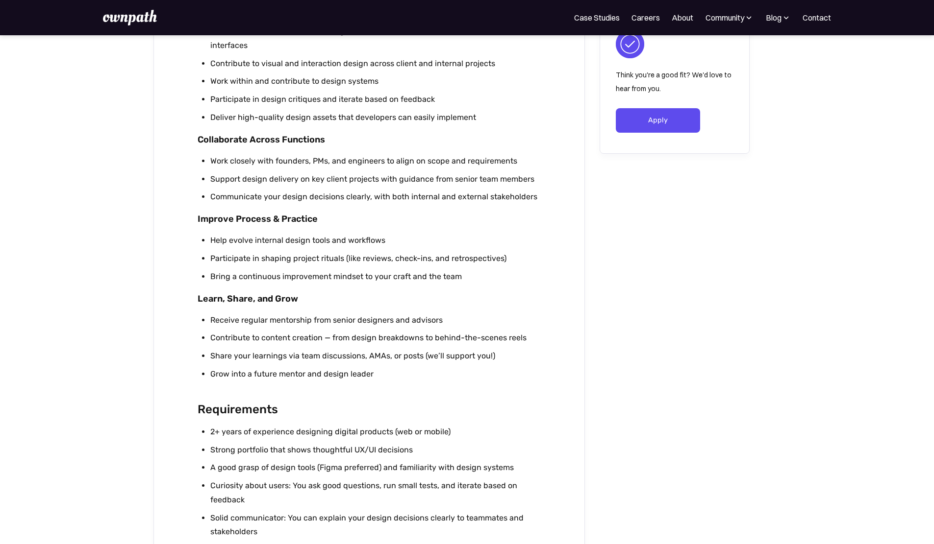
click at [369, 364] on li "Share your learnings via team discussions, AMAs, or posts (we’ll support you!)" at bounding box center [375, 356] width 330 height 14
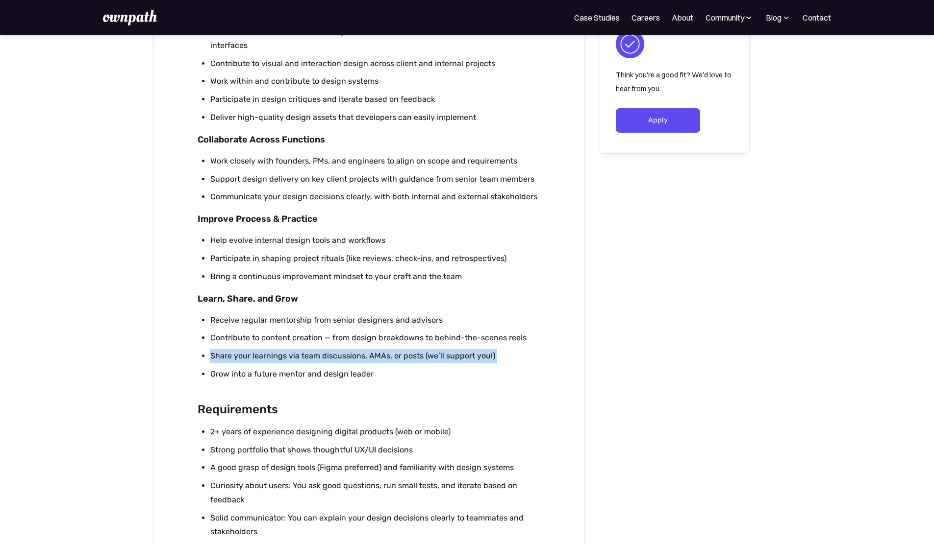
click at [369, 364] on li "Share your learnings via team discussions, AMAs, or posts (we’ll support you!)" at bounding box center [375, 356] width 330 height 14
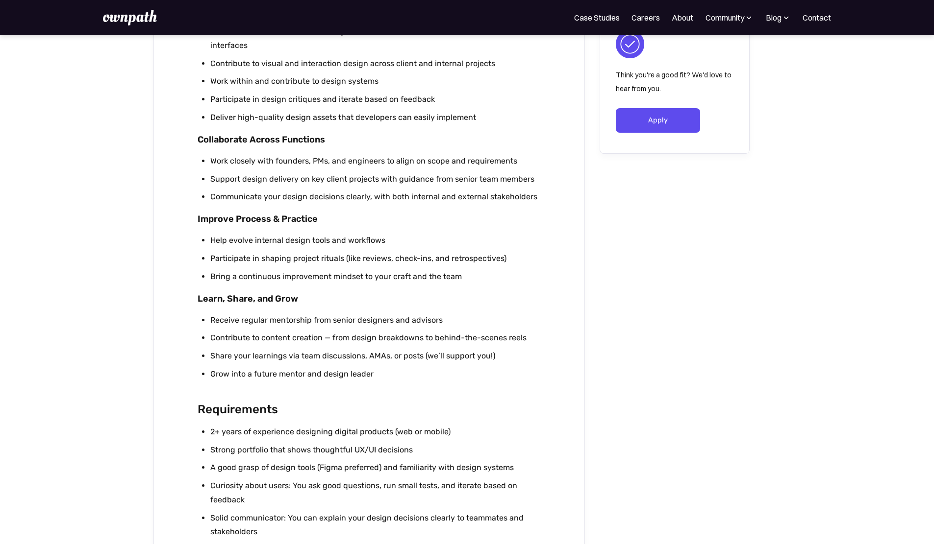
click at [466, 438] on li "2+ years of experience designing digital products (web or mobile)" at bounding box center [375, 432] width 330 height 14
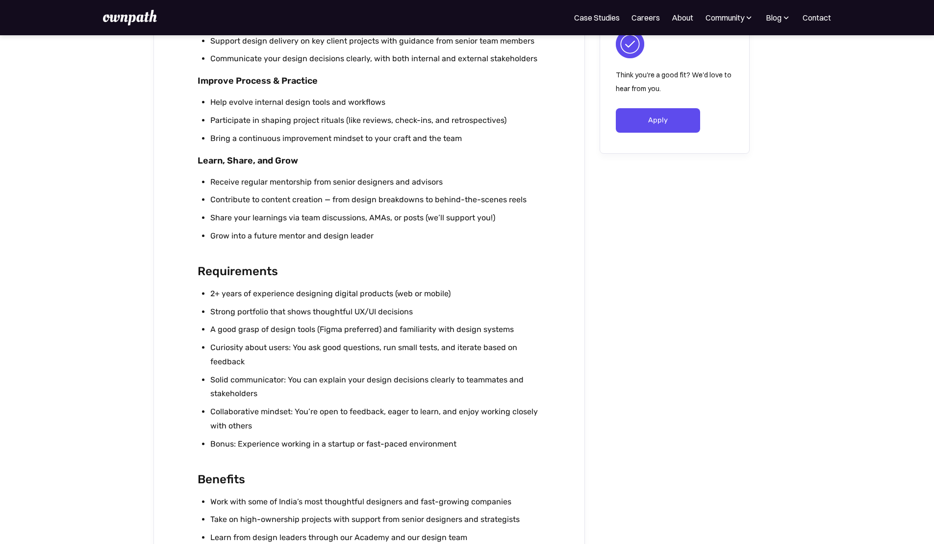
scroll to position [742, 0]
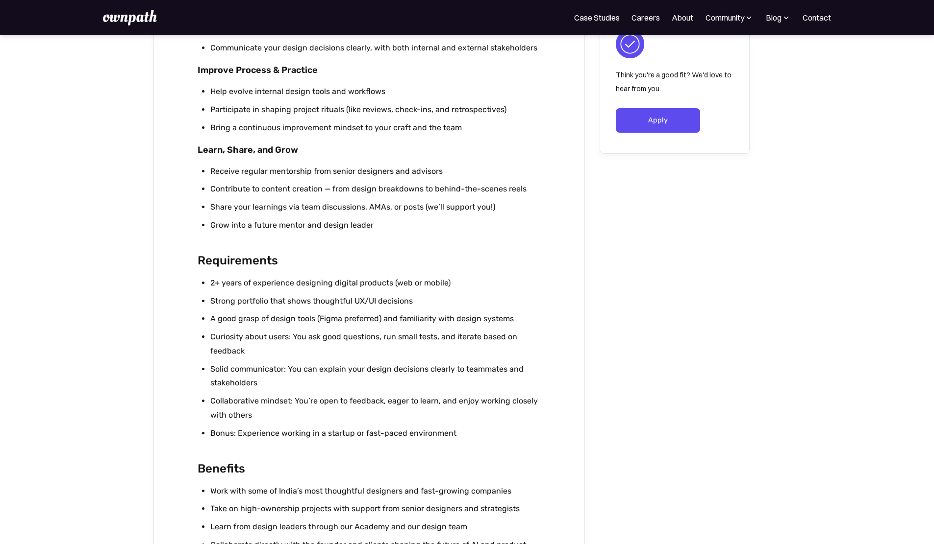
click at [333, 320] on li "A good grasp of design tools (Figma preferred) and familiarity with design syst…" at bounding box center [375, 319] width 330 height 14
click at [331, 306] on li "Strong portfolio that shows thoughtful UX/UI decisions" at bounding box center [375, 302] width 330 height 14
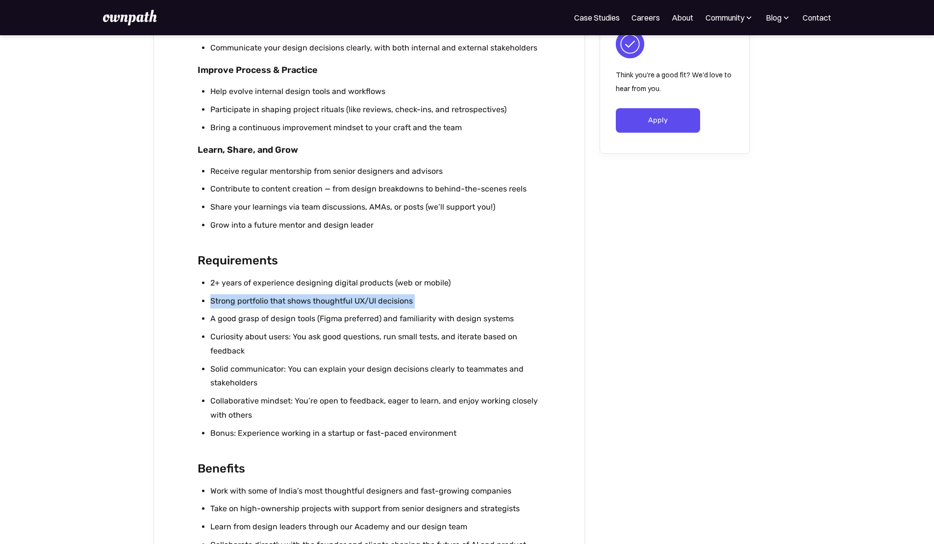
click at [331, 306] on li "Strong portfolio that shows thoughtful UX/UI decisions" at bounding box center [375, 302] width 330 height 14
click at [241, 371] on li "Solid communicator: You can explain your design decisions clearly to teammates …" at bounding box center [375, 377] width 330 height 28
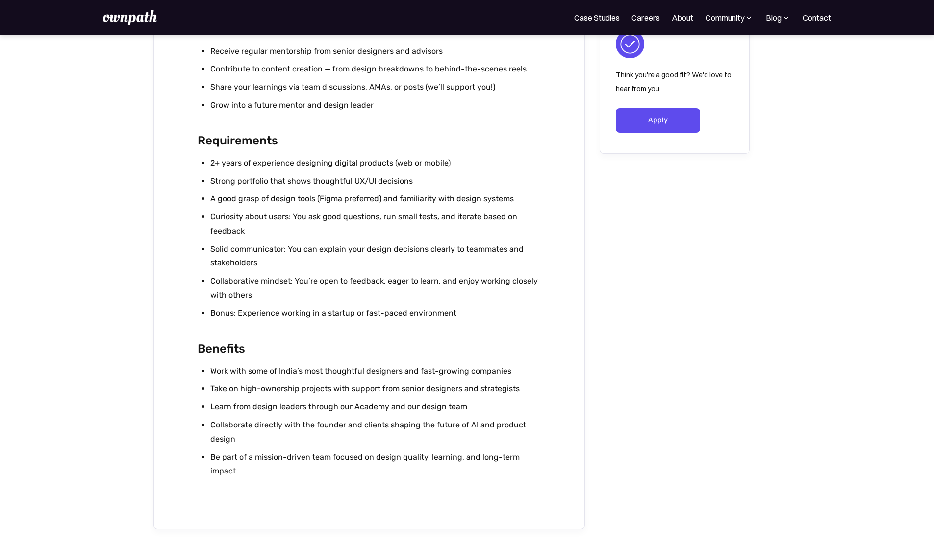
click at [323, 288] on li "Collaborative mindset: You’re open to feedback, eager to learn, and enjoy worki…" at bounding box center [375, 288] width 330 height 28
click at [694, 9] on div "For Companies Case Studies Careers About Community Events Resources Design Resi…" at bounding box center [467, 17] width 934 height 35
click at [705, 23] on div "Community" at bounding box center [729, 18] width 49 height 12
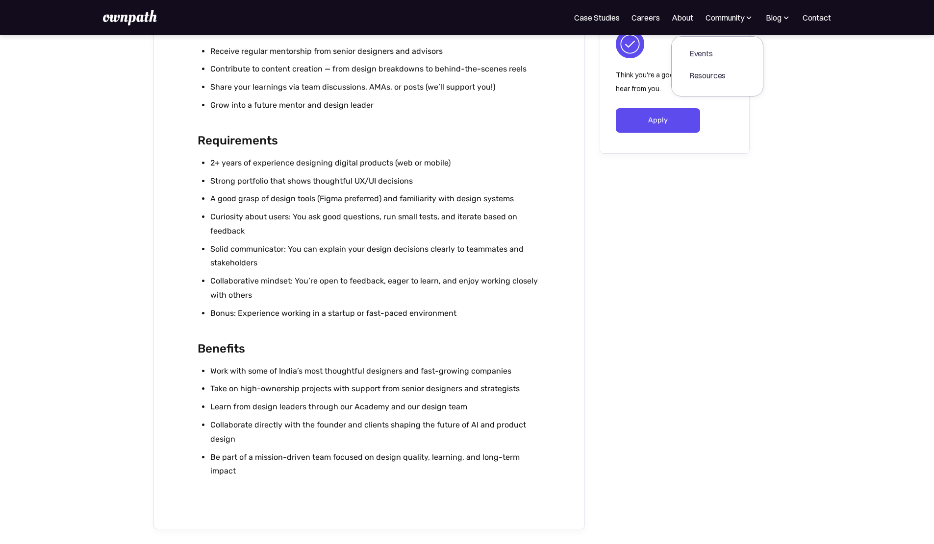
click at [694, 70] on div "Resources" at bounding box center [707, 76] width 37 height 12
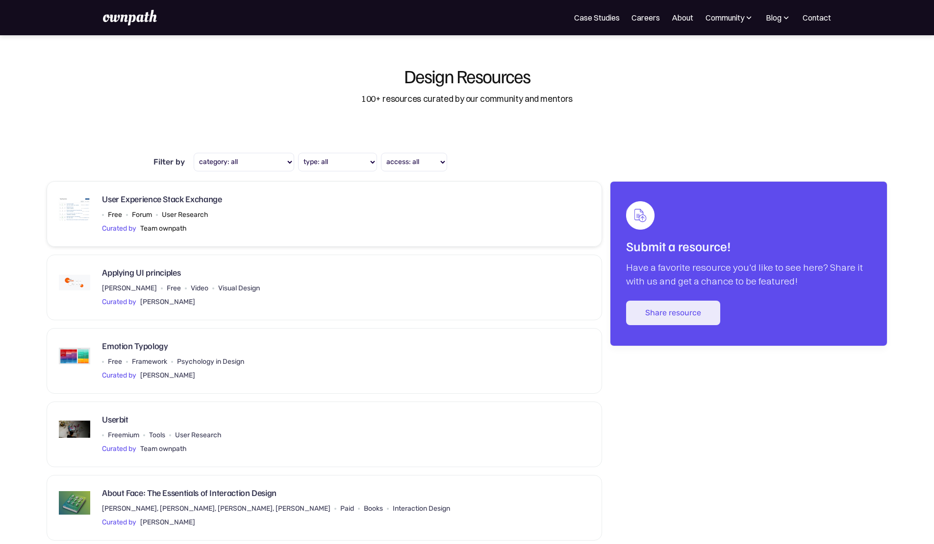
click at [235, 219] on div "User Experience Stack Exchange Free Forum User Research Curated by Team ownpath" at bounding box center [324, 214] width 530 height 41
click at [265, 263] on div "Applying UI principles [PERSON_NAME] Free Video Visual Design Curated by [PERSO…" at bounding box center [324, 288] width 555 height 66
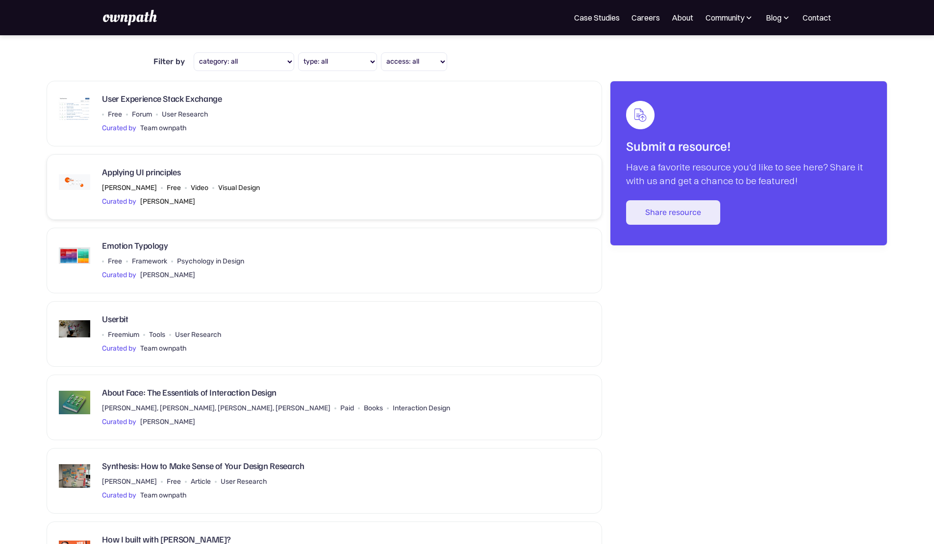
scroll to position [76, 0]
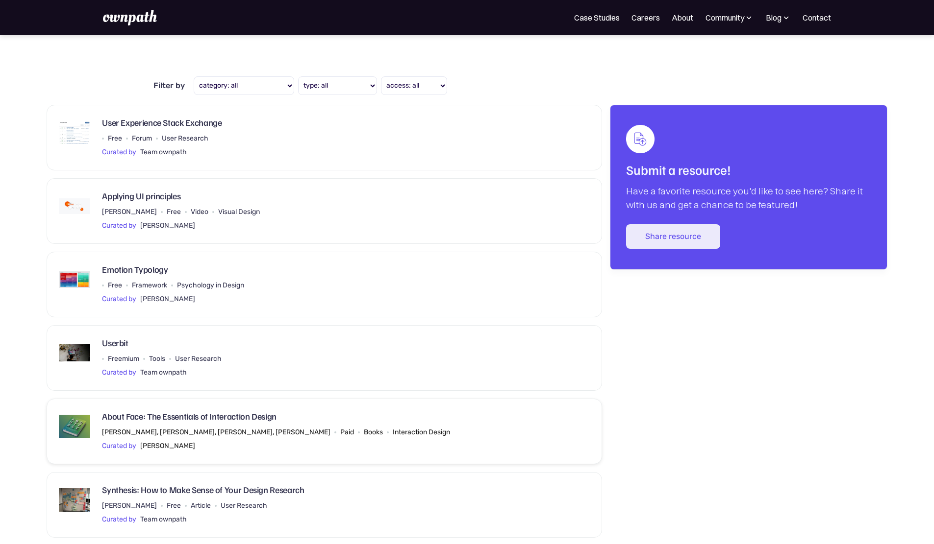
click at [275, 431] on div "[PERSON_NAME], [PERSON_NAME], [PERSON_NAME], [PERSON_NAME]" at bounding box center [216, 433] width 228 height 12
click at [706, 19] on div "Community" at bounding box center [729, 18] width 49 height 12
click at [689, 50] on div "Events" at bounding box center [707, 54] width 37 height 12
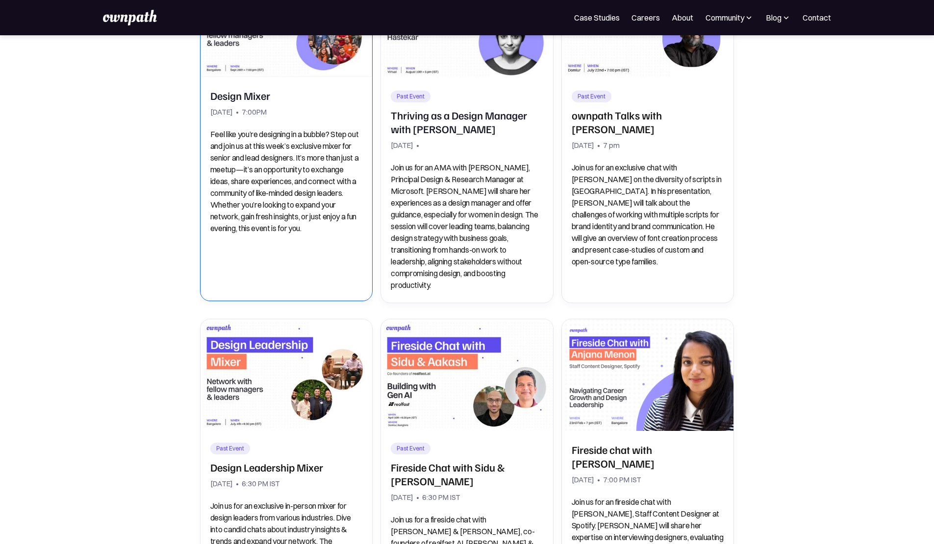
scroll to position [174, 0]
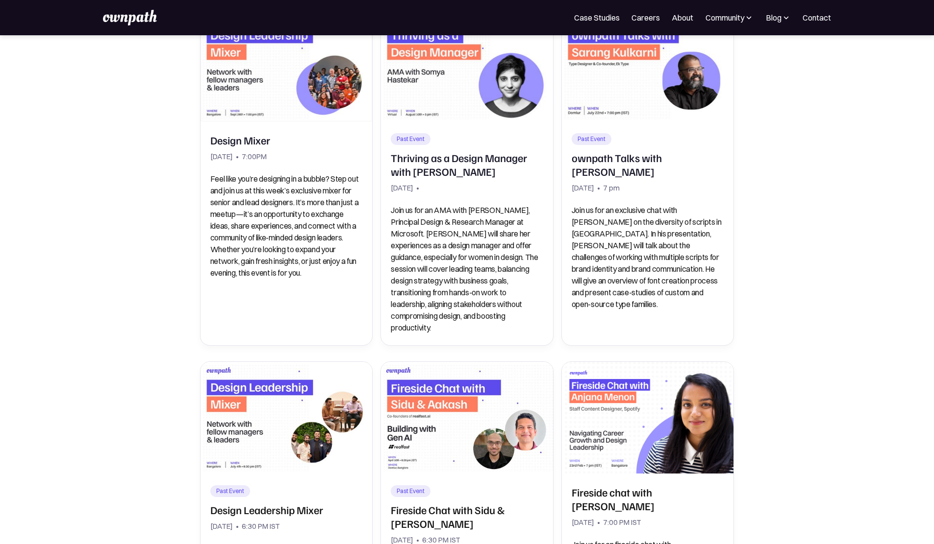
click at [744, 20] on img at bounding box center [749, 18] width 10 height 10
click at [671, 24] on link "About" at bounding box center [682, 18] width 22 height 12
